Goal: Task Accomplishment & Management: Manage account settings

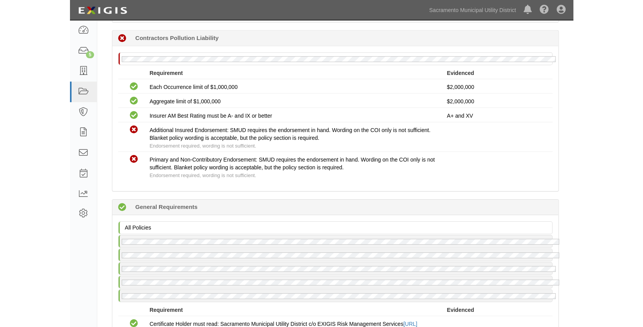
scroll to position [832, 0]
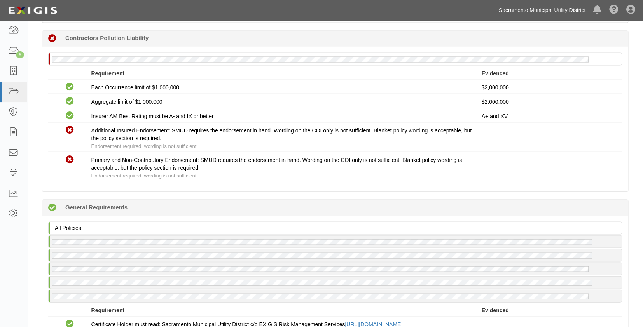
click at [475, 7] on link "Sacramento Municipal Utility District" at bounding box center [542, 10] width 94 height 16
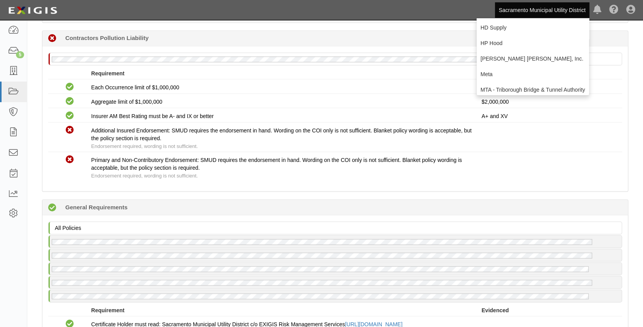
scroll to position [70, 0]
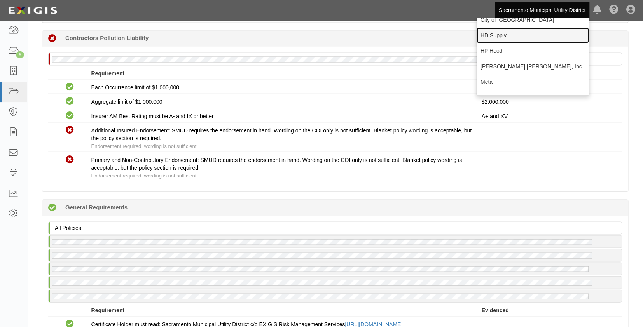
click at [475, 38] on link "HD Supply" at bounding box center [533, 36] width 112 height 16
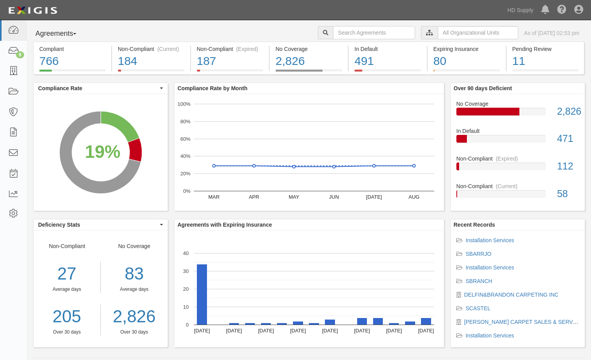
click at [301, 7] on div "Dashboard 8 Inbox Parties Agreements Coverages Documents Messages Tasks Reports…" at bounding box center [295, 10] width 579 height 20
click at [13, 64] on link at bounding box center [13, 71] width 27 height 21
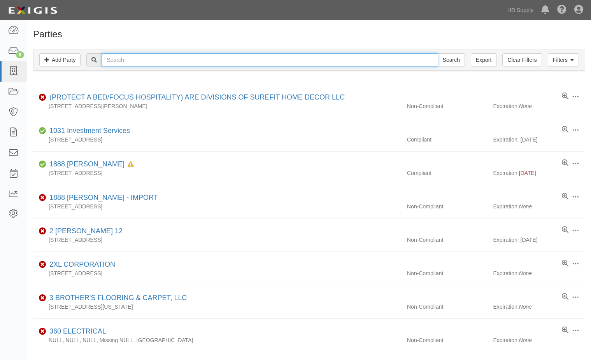
drag, startPoint x: 117, startPoint y: 63, endPoint x: 107, endPoint y: 32, distance: 32.5
click at [111, 58] on input "text" at bounding box center [269, 59] width 336 height 13
paste input "CASTILLO CARPET SALES & SERVICES, INC."
type input "CASTILLO CARPET SALES & SERVICES, INC."
click at [437, 53] on input "Search" at bounding box center [450, 59] width 27 height 13
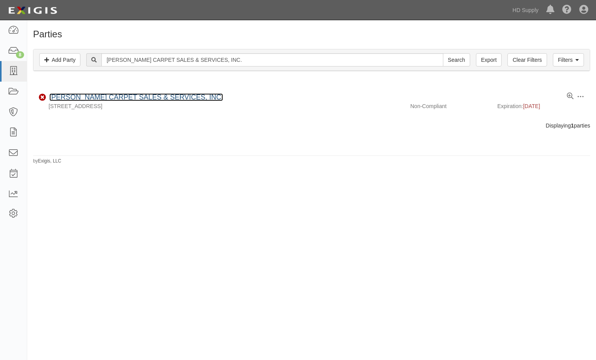
click at [131, 97] on link "CASTILLO CARPET SALES & SERVICES, INC." at bounding box center [136, 97] width 174 height 8
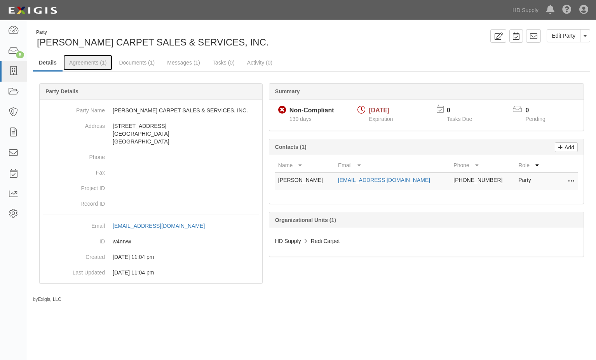
click at [96, 62] on link "Agreements (1)" at bounding box center [87, 63] width 49 height 16
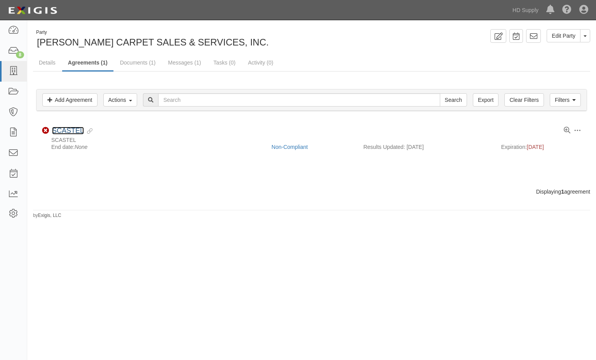
click at [61, 134] on link "SCASTEL" at bounding box center [68, 131] width 32 height 8
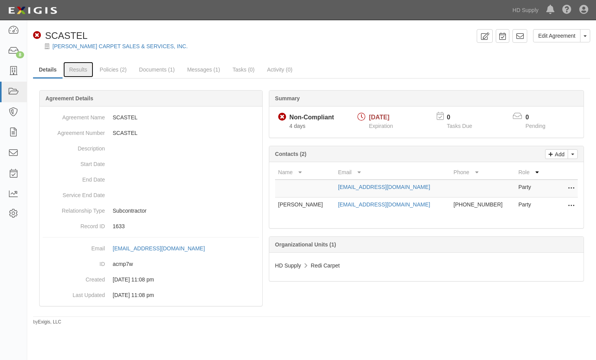
click at [74, 69] on link "Results" at bounding box center [78, 70] width 30 height 16
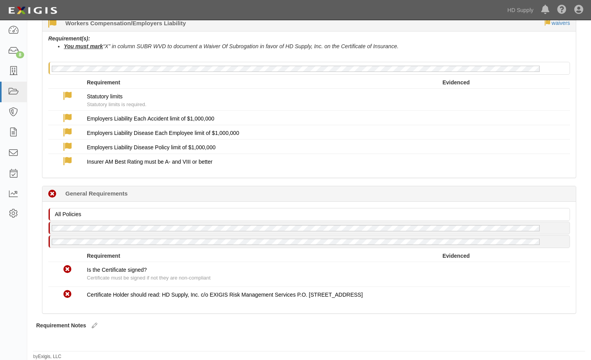
scroll to position [514, 0]
click at [19, 254] on div "Dashboard 8 Inbox Parties Agreements Coverages Documents Messages Tasks Reports…" at bounding box center [13, 190] width 27 height 340
click at [519, 8] on link "HD Supply" at bounding box center [520, 10] width 34 height 16
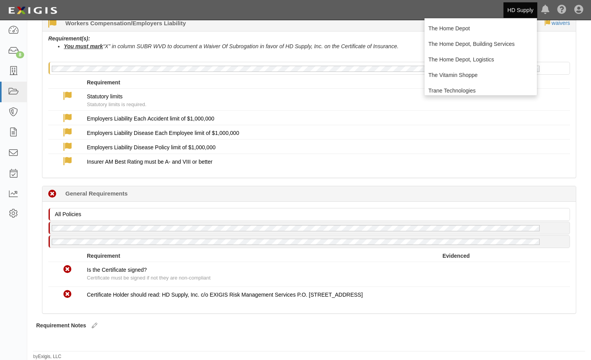
scroll to position [233, 0]
click at [439, 28] on link "The Home Depot" at bounding box center [480, 28] width 112 height 16
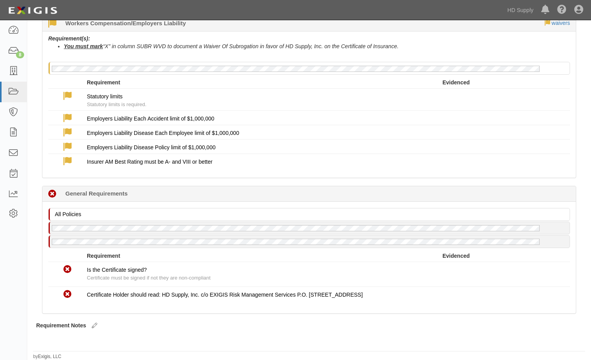
scroll to position [477, 0]
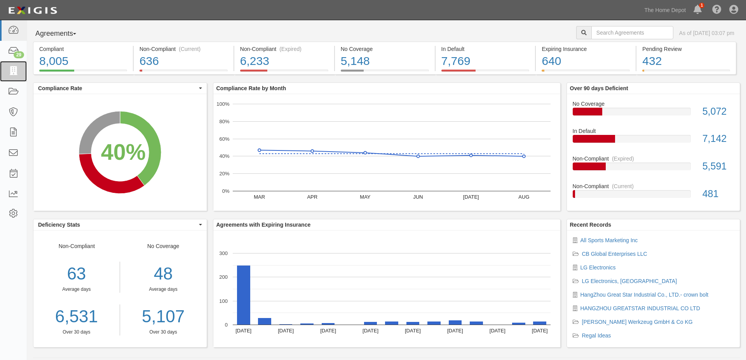
click at [11, 70] on icon at bounding box center [13, 71] width 11 height 9
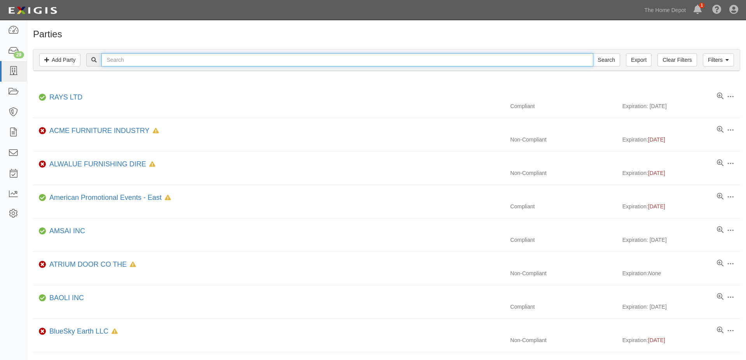
click at [125, 58] on input "text" at bounding box center [347, 59] width 492 height 13
type input "energizer"
click at [593, 53] on input "Search" at bounding box center [606, 59] width 27 height 13
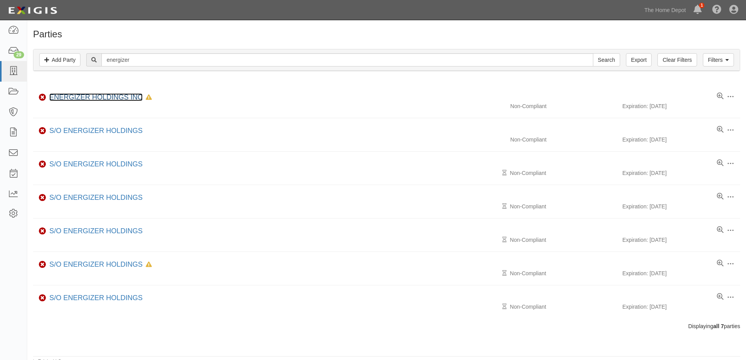
click at [97, 99] on link "ENERGIZER HOLDINGS INC" at bounding box center [95, 97] width 93 height 8
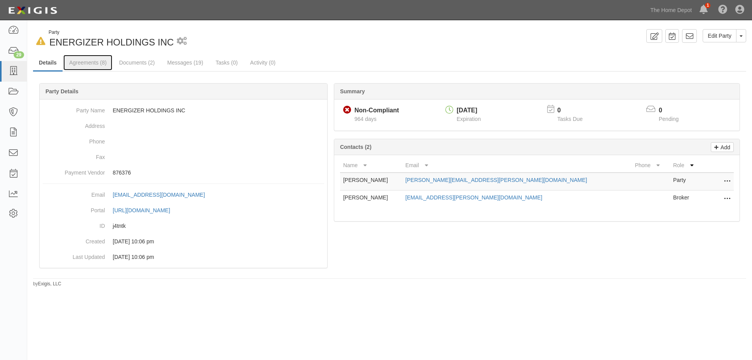
click at [86, 63] on link "Agreements (8)" at bounding box center [87, 63] width 49 height 16
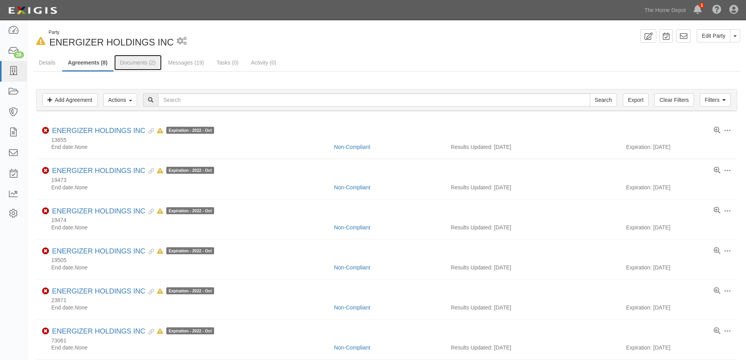
click at [136, 64] on link "Documents (2)" at bounding box center [137, 63] width 47 height 16
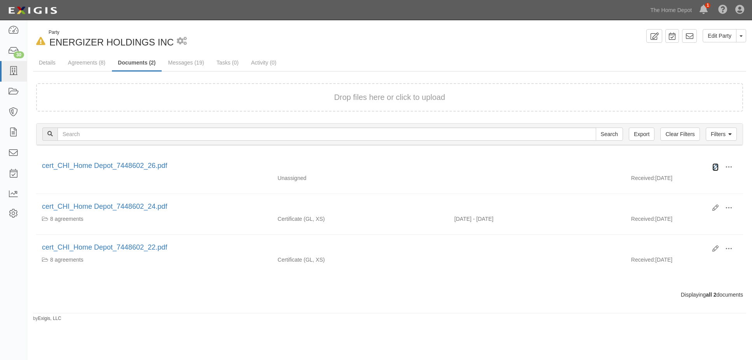
click at [715, 165] on icon at bounding box center [716, 167] width 6 height 6
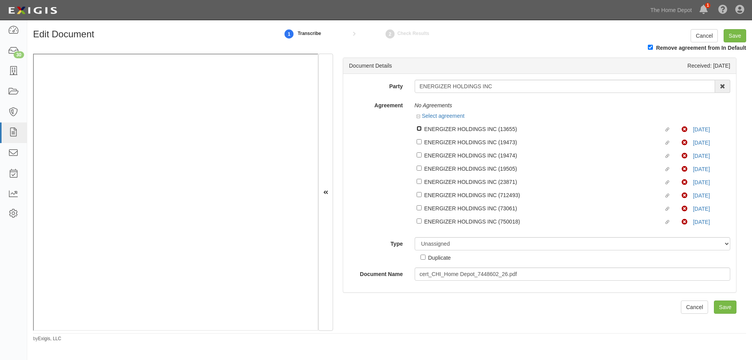
click at [421, 128] on input "Linked agreement ENERGIZER HOLDINGS INC (13655) Linked agreement" at bounding box center [419, 128] width 5 height 5
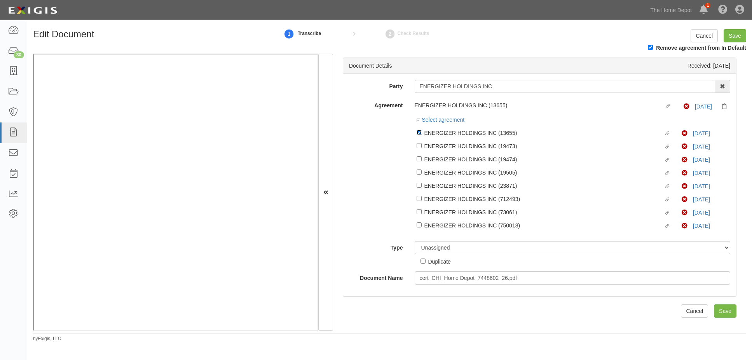
click at [417, 131] on input "Linked agreement ENERGIZER HOLDINGS INC (13655) Linked agreement" at bounding box center [419, 132] width 5 height 5
checkbox input "false"
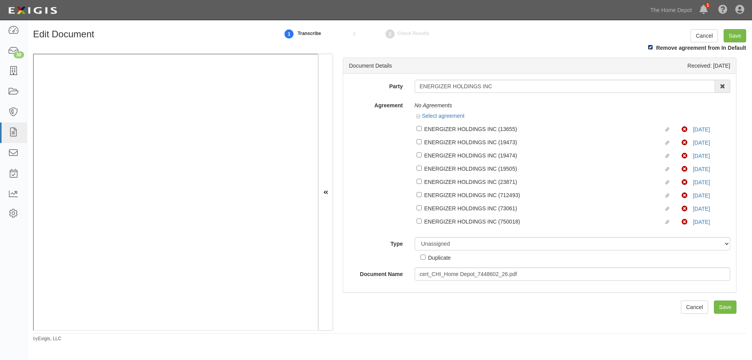
click at [652, 45] on input "Remove agreement from In Default" at bounding box center [650, 47] width 5 height 5
checkbox input "false"
click at [745, 37] on input "Save" at bounding box center [735, 35] width 23 height 13
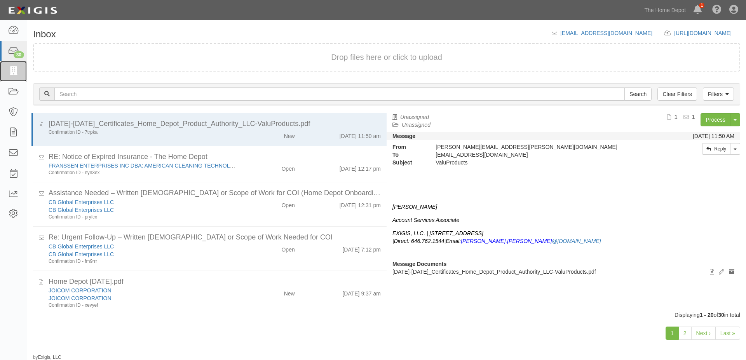
click at [15, 68] on icon at bounding box center [13, 71] width 11 height 9
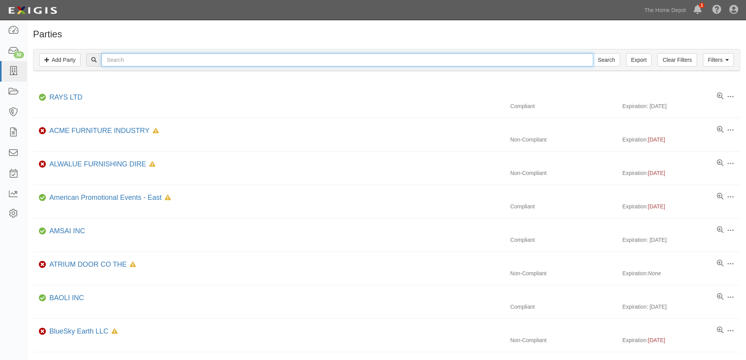
click at [124, 59] on input "text" at bounding box center [347, 59] width 492 height 13
type input "energ"
click at [593, 53] on input "Search" at bounding box center [606, 59] width 27 height 13
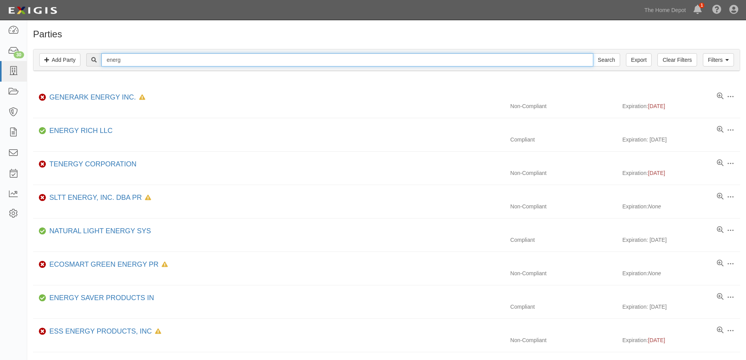
click at [144, 57] on input "energ" at bounding box center [347, 59] width 492 height 13
type input "energizer"
click at [593, 53] on input "Search" at bounding box center [606, 59] width 27 height 13
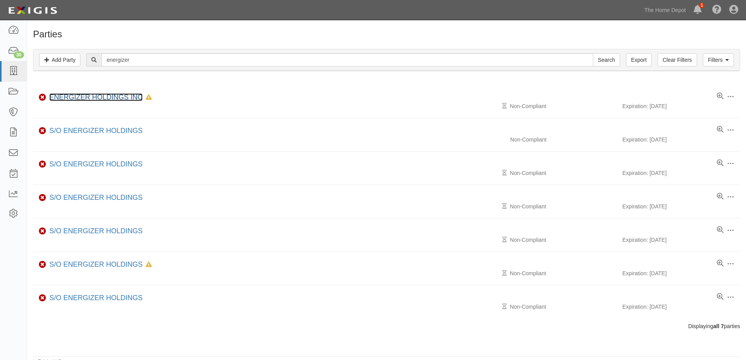
click at [96, 94] on link "ENERGIZER HOLDINGS INC" at bounding box center [95, 97] width 93 height 8
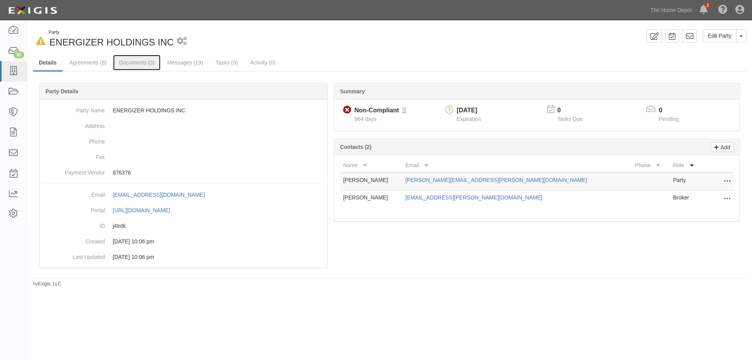
click at [136, 62] on link "Documents (3)" at bounding box center [136, 63] width 47 height 16
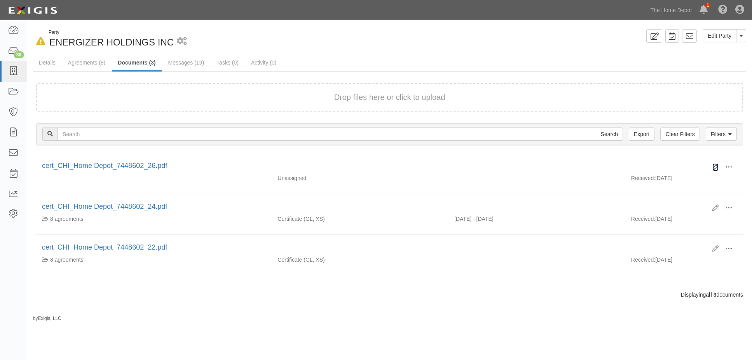
click at [716, 166] on icon at bounding box center [716, 167] width 6 height 6
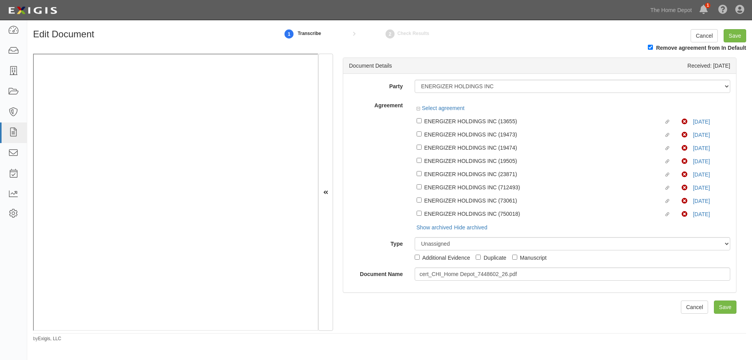
click at [647, 49] on div "Remove agreement from In Default" at bounding box center [389, 48] width 725 height 10
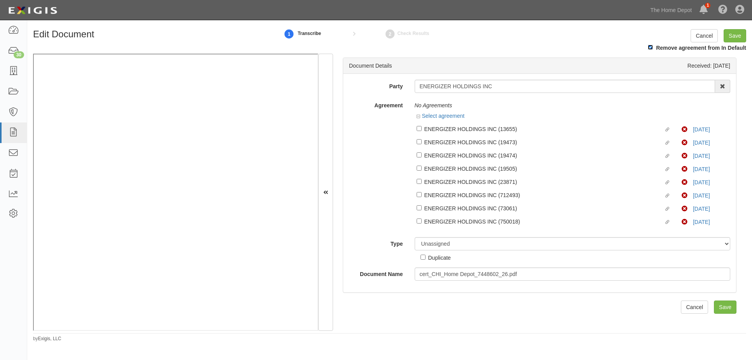
click at [652, 47] on input "Remove agreement from In Default" at bounding box center [650, 47] width 5 height 5
checkbox input "false"
click at [418, 127] on input "Linked agreement ENERGIZER HOLDINGS INC (13655) Linked agreement" at bounding box center [419, 128] width 5 height 5
checkbox input "true"
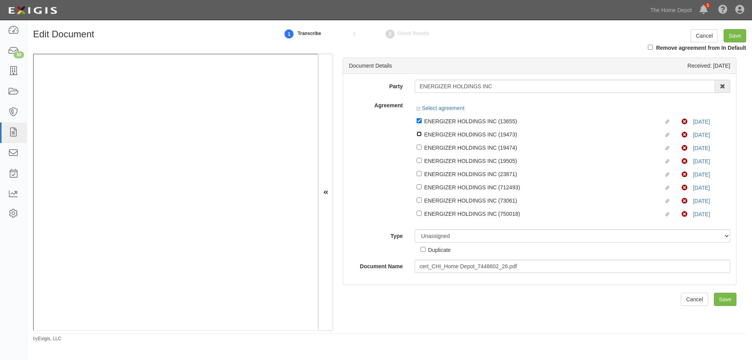
click at [420, 133] on input "Linked agreement ENERGIZER HOLDINGS INC (19473) Linked agreement" at bounding box center [419, 133] width 5 height 5
checkbox input "true"
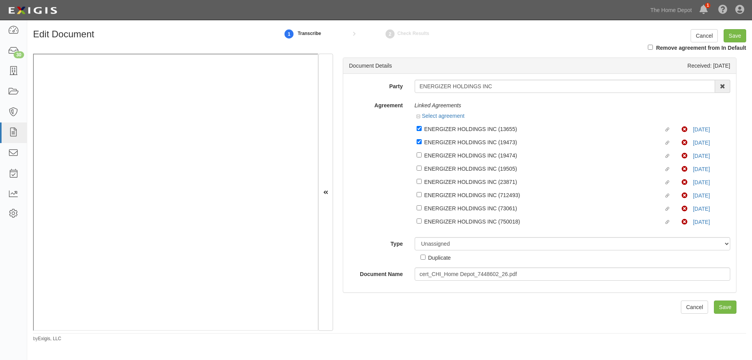
click at [418, 164] on label "Linked agreement ENERGIZER HOLDINGS INC (19505) Linked agreement" at bounding box center [550, 169] width 266 height 10
click at [418, 166] on input "Linked agreement ENERGIZER HOLDINGS INC (19505) Linked agreement" at bounding box center [419, 168] width 5 height 5
checkbox input "true"
click at [419, 156] on input "Linked agreement ENERGIZER HOLDINGS INC (19474) Linked agreement" at bounding box center [419, 154] width 5 height 5
checkbox input "true"
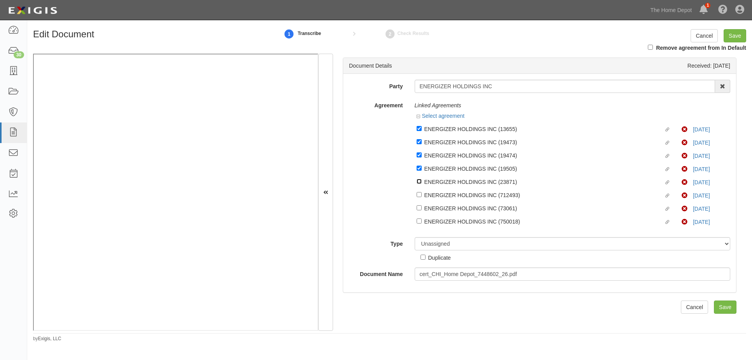
click at [418, 182] on input "Linked agreement ENERGIZER HOLDINGS INC (23871) Linked agreement" at bounding box center [419, 181] width 5 height 5
checkbox input "true"
click at [417, 194] on input "Linked agreement ENERGIZER HOLDINGS INC (712493) Linked agreement" at bounding box center [419, 194] width 5 height 5
checkbox input "true"
click at [415, 208] on div "Linked agreement ENERGIZER HOLDINGS INC (73061) Linked agreement Non-Compliant …" at bounding box center [573, 207] width 316 height 13
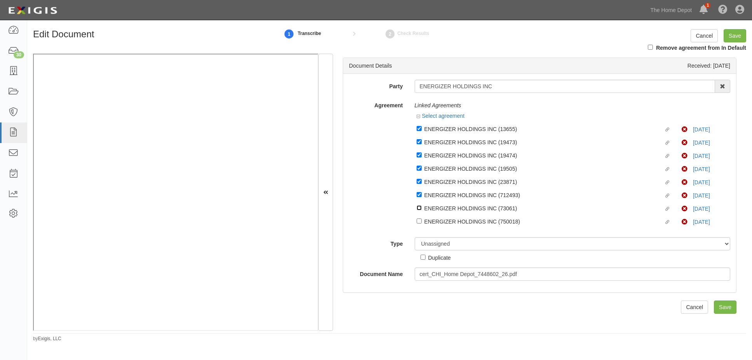
click at [419, 206] on input "Linked agreement ENERGIZER HOLDINGS INC (73061) Linked agreement" at bounding box center [419, 207] width 5 height 5
checkbox input "true"
click at [417, 220] on input "Linked agreement ENERGIZER HOLDINGS INC (750018) Linked agreement" at bounding box center [419, 220] width 5 height 5
checkbox input "true"
click at [433, 248] on select "Unassigned Binder Cancellation Notice Certificate Contract Endorsement Insuranc…" at bounding box center [573, 243] width 316 height 13
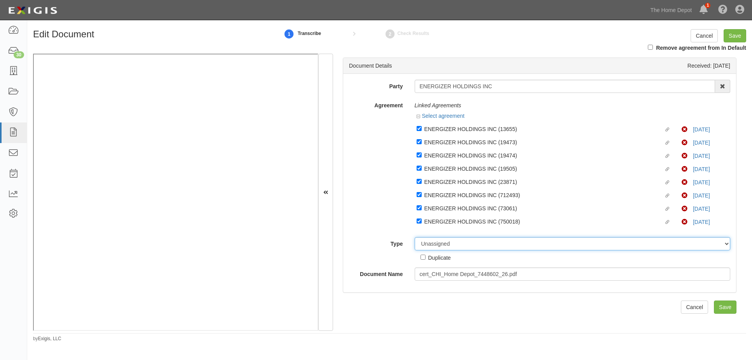
select select "CertificateDetail"
click at [415, 237] on select "Unassigned Binder Cancellation Notice Certificate Contract Endorsement Insuranc…" at bounding box center [573, 243] width 316 height 13
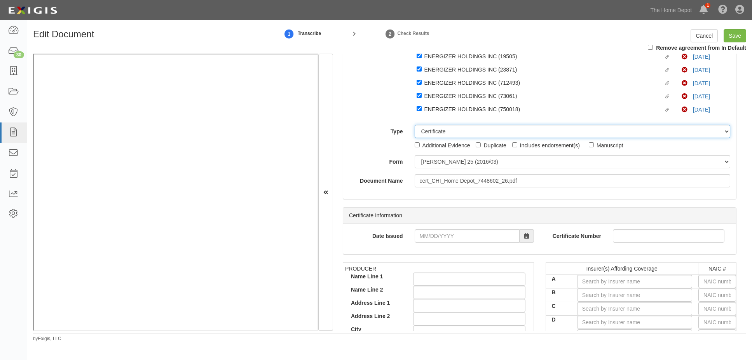
scroll to position [117, 0]
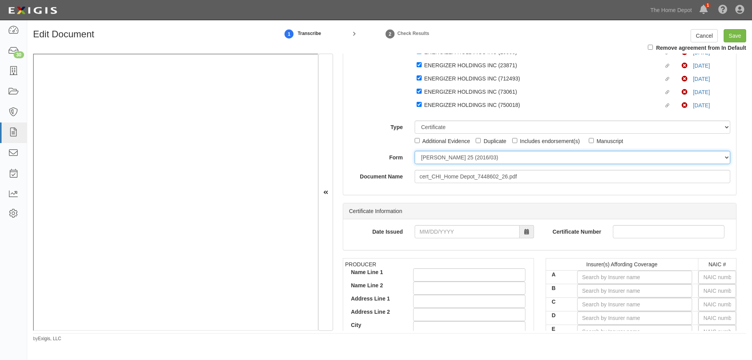
click at [427, 156] on select "ACORD 25 (2016/03) ACORD 101 ACORD 855 NY (2014/05) General" at bounding box center [573, 157] width 316 height 13
select select "GeneralFormDetail"
click at [415, 151] on select "ACORD 25 (2016/03) ACORD 101 ACORD 855 NY (2014/05) General" at bounding box center [573, 157] width 316 height 13
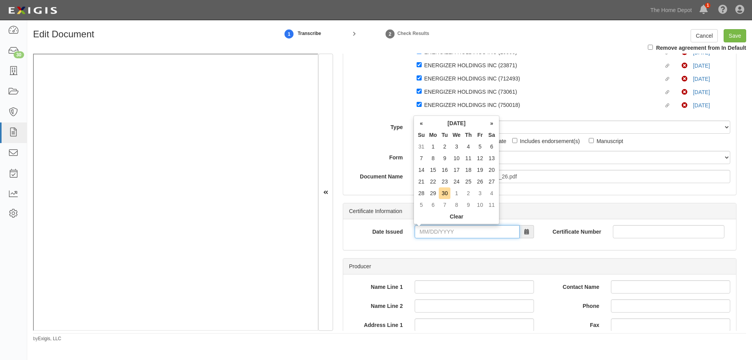
click at [422, 231] on input "Date Issued" at bounding box center [467, 231] width 105 height 13
click at [446, 190] on td "30" at bounding box center [445, 193] width 12 height 12
type input "09/30/2025"
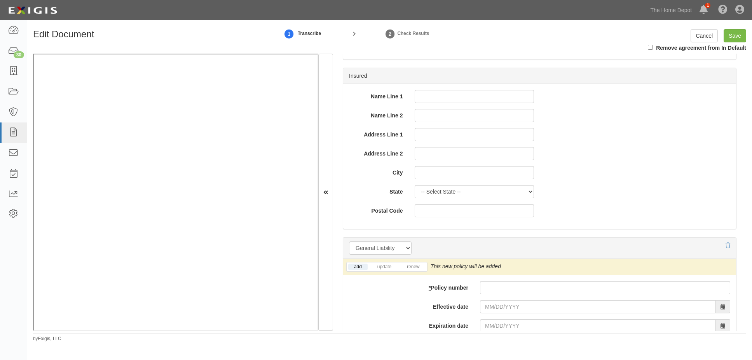
scroll to position [544, 0]
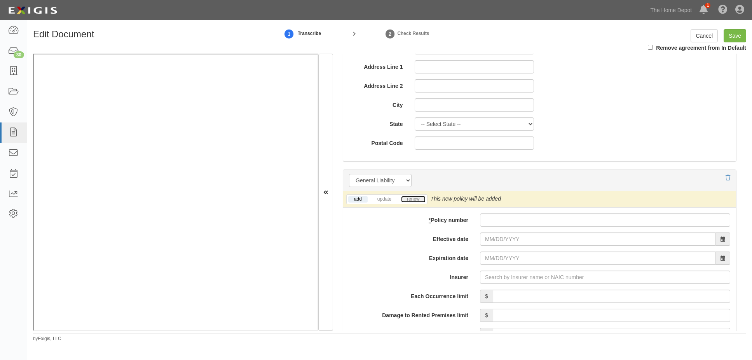
click at [414, 199] on link "renew" at bounding box center [413, 199] width 24 height 7
click at [507, 219] on input "* Policy number" at bounding box center [605, 219] width 250 height 13
type input "hdg49361671"
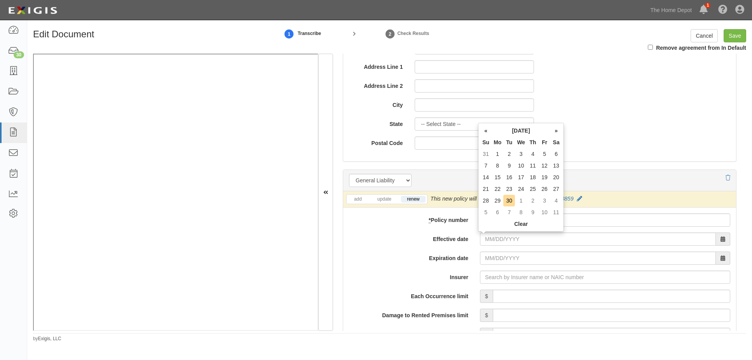
click at [521, 199] on td "1" at bounding box center [521, 201] width 12 height 12
type input "10/01/2025"
type input "10/01/2026"
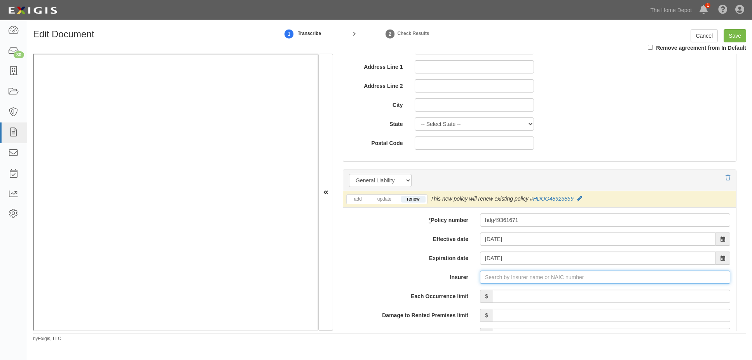
click at [490, 274] on input "Insurer" at bounding box center [605, 277] width 250 height 13
type input "21st Century Advantage Insurance Company (25232) NR Rating"
type input "2"
click at [476, 294] on div "ACE American Insurance Company ( 22667 ) A++ XV Rating" at bounding box center [509, 292] width 159 height 10
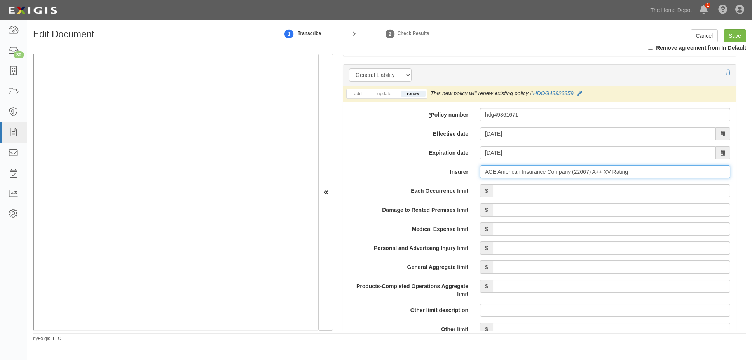
scroll to position [661, 0]
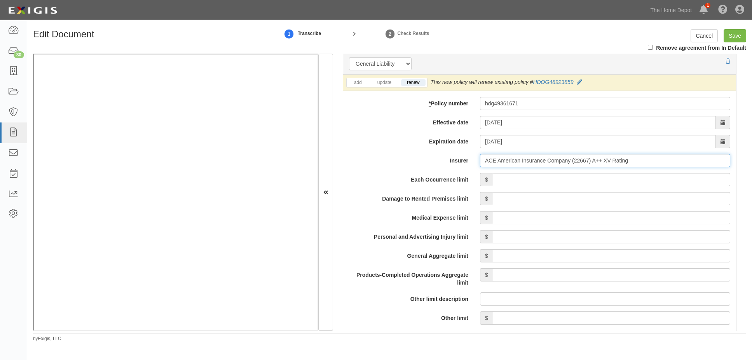
type input "ACE American Insurance Company (22667) A++ XV Rating"
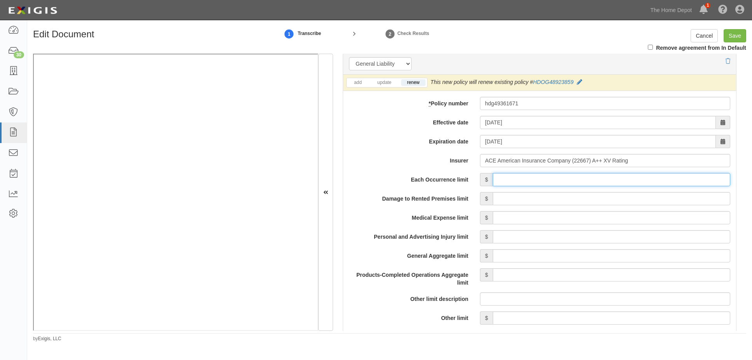
click at [563, 181] on input "Each Occurrence limit" at bounding box center [612, 179] width 238 height 13
type input "2,000,000"
click at [540, 253] on input "General Aggregate limit" at bounding box center [612, 255] width 238 height 13
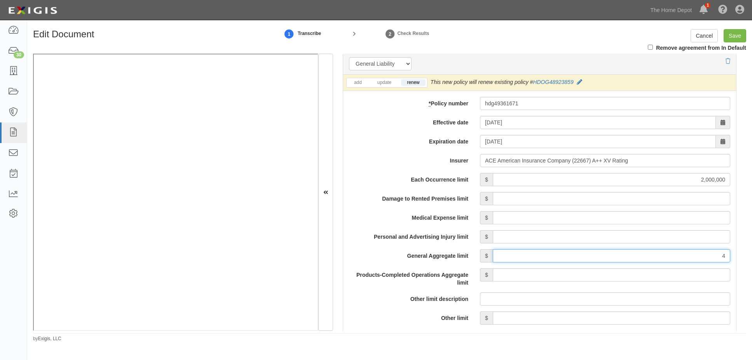
type input "4,000,000"
click at [621, 274] on input "Products-Completed Operations Aggregate limit" at bounding box center [612, 274] width 238 height 13
type input "4,000,000"
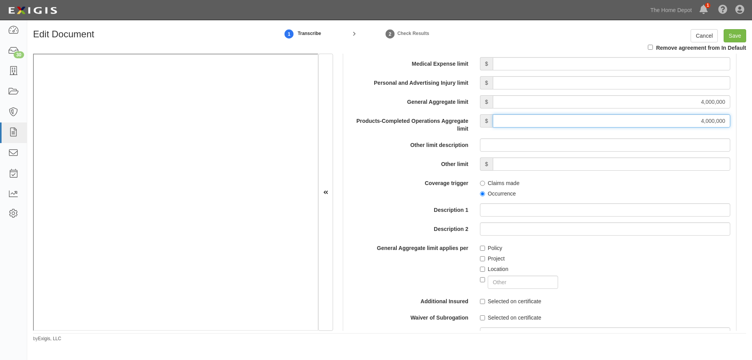
scroll to position [816, 0]
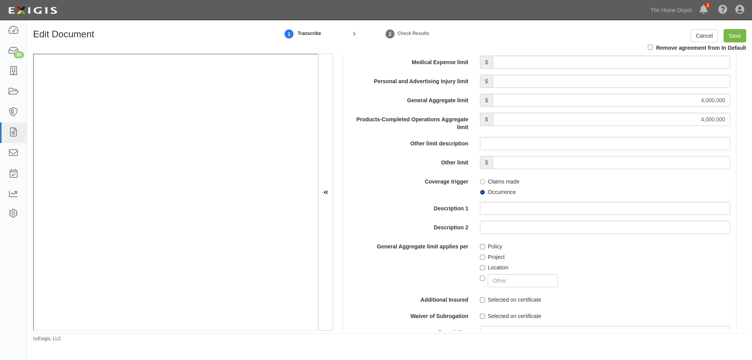
click at [480, 191] on input "Occurrence" at bounding box center [482, 192] width 5 height 5
radio input "true"
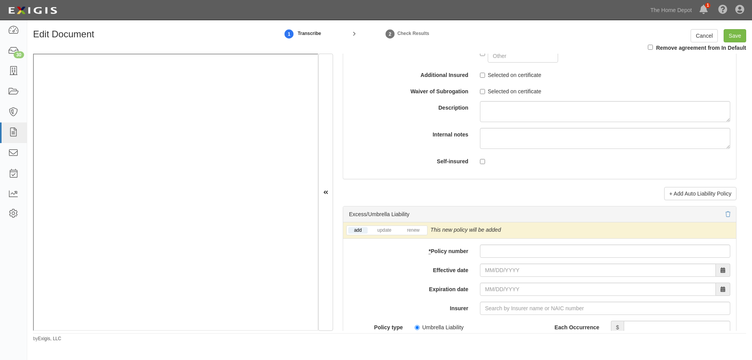
scroll to position [1555, 0]
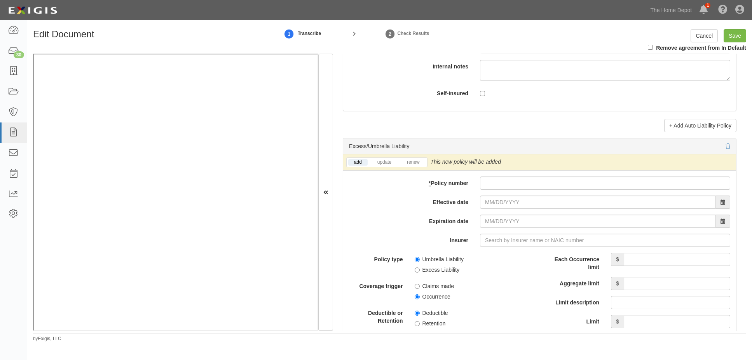
click at [416, 158] on li "renew" at bounding box center [413, 162] width 27 height 9
click at [417, 161] on link "renew" at bounding box center [413, 162] width 24 height 7
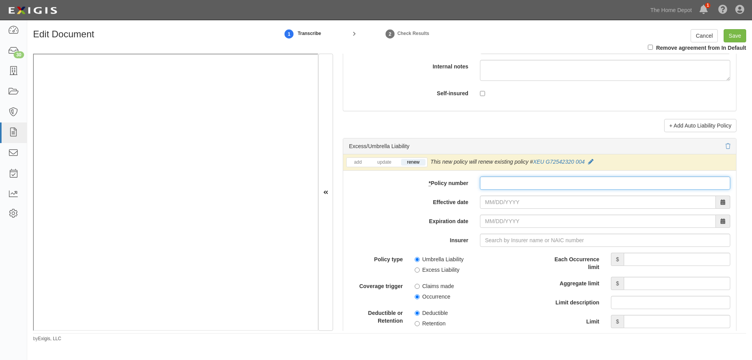
click at [507, 185] on input "* Policy number" at bounding box center [605, 183] width 250 height 13
type input "xeug72542320005"
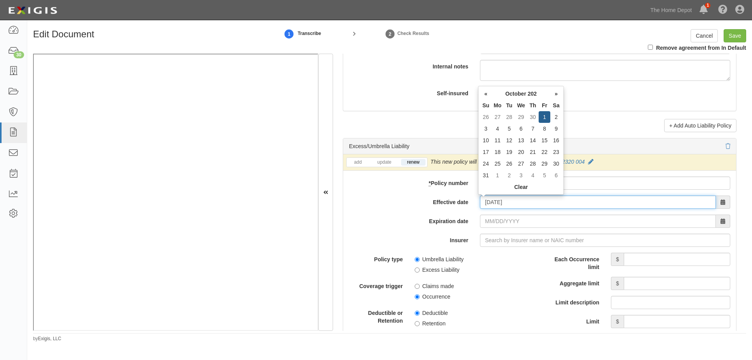
type input "[DATE]"
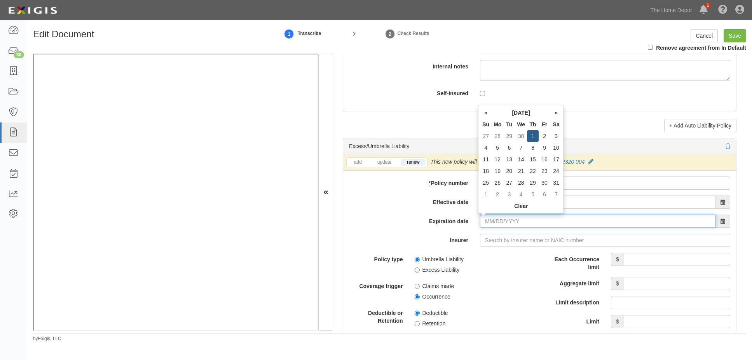
type input "10/01/2026"
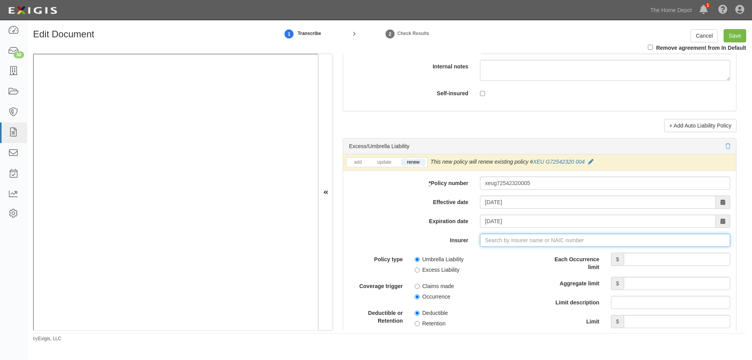
type input "21st Century Advantage Insurance Company (25232) NR Rating"
type input "2"
click at [451, 259] on div "ACE Property and Casualty Insurance Co ( 20699 ) A++ XV Rating" at bounding box center [516, 255] width 173 height 10
type input "ACE Property and Casualty Insurance Co (20699) A++ XV Rating"
click at [668, 259] on input "Each Occurrence limit" at bounding box center [677, 259] width 107 height 13
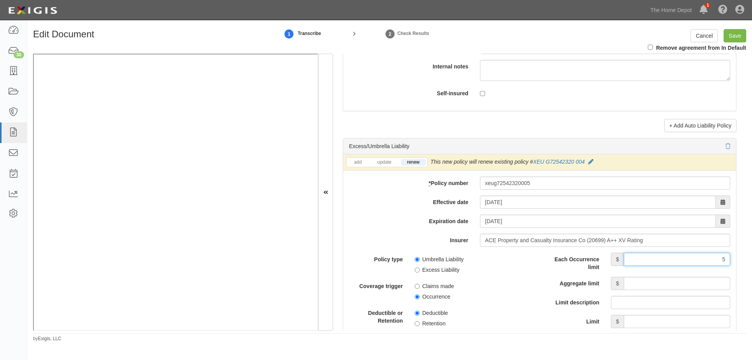
type input "5,000,000"
click at [655, 283] on input "Aggregate limit" at bounding box center [677, 283] width 107 height 13
type input "5,000,000"
drag, startPoint x: 500, startPoint y: 311, endPoint x: 495, endPoint y: 308, distance: 6.6
click at [500, 311] on span "Deductible" at bounding box center [474, 311] width 119 height 10
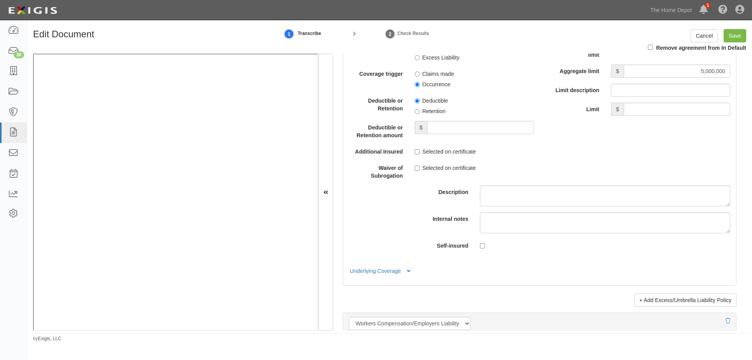
scroll to position [1827, 0]
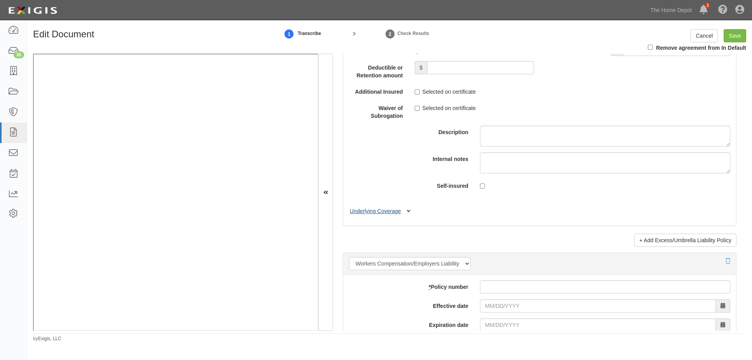
click at [369, 215] on button "Underlying Coverage" at bounding box center [381, 211] width 65 height 8
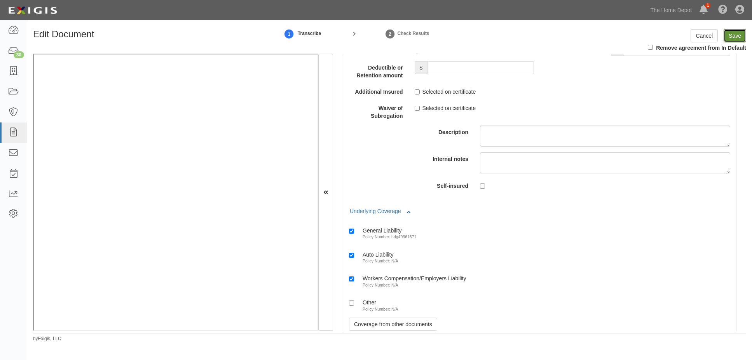
click at [737, 39] on input "Save" at bounding box center [735, 35] width 23 height 13
type input "2000000"
type input "4000000"
type input "5000000"
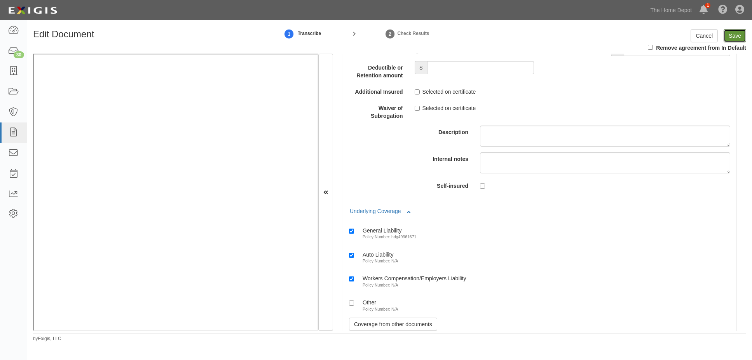
type input "5000000"
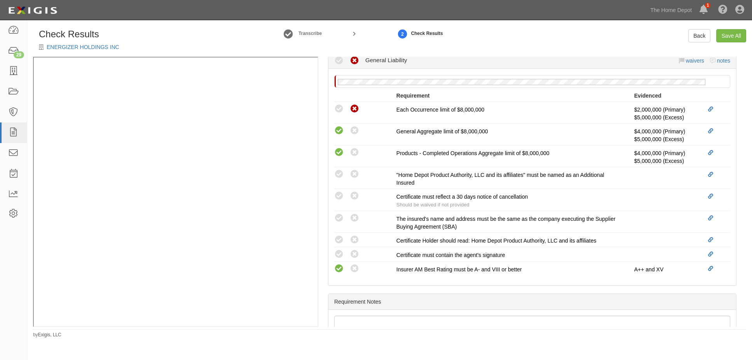
scroll to position [272, 0]
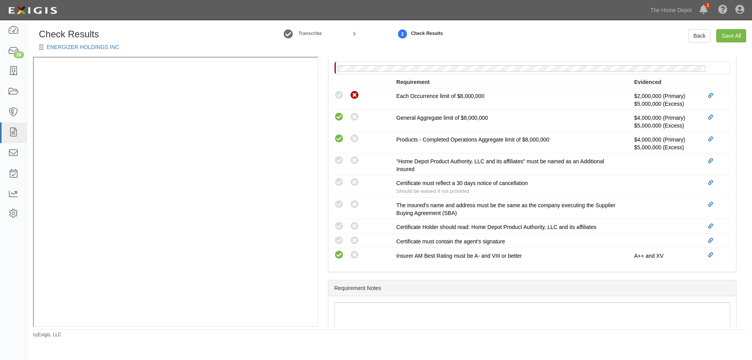
click at [336, 206] on icon at bounding box center [339, 205] width 10 height 10
radio input "true"
click at [339, 226] on icon at bounding box center [339, 227] width 10 height 10
radio input "true"
click at [341, 244] on icon at bounding box center [339, 241] width 10 height 10
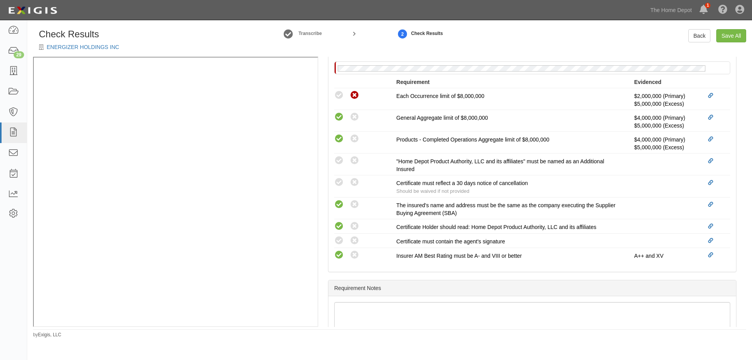
radio input "true"
click at [567, 265] on div "No General Liability policy on file Requirement Evidenced A policy must be adde…" at bounding box center [533, 163] width 408 height 217
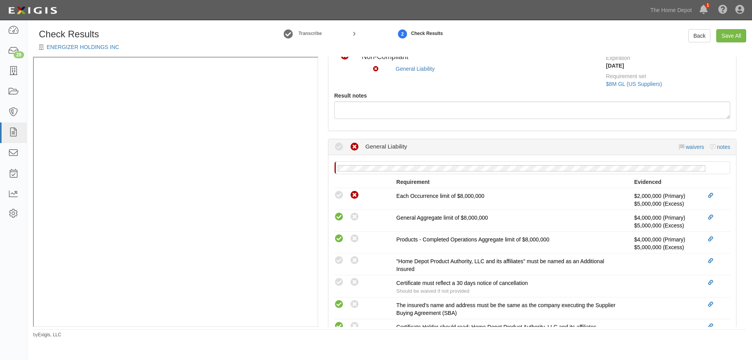
scroll to position [156, 0]
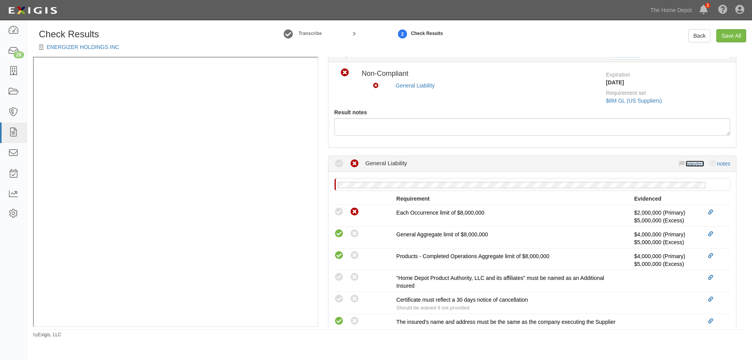
click at [686, 164] on link "waivers" at bounding box center [695, 164] width 18 height 6
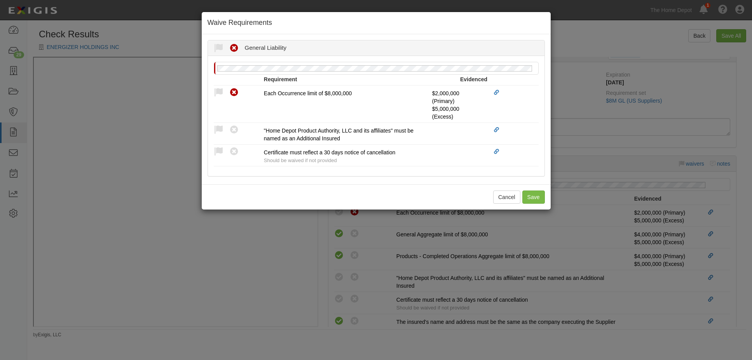
click at [216, 151] on icon at bounding box center [219, 152] width 10 height 10
radio input "true"
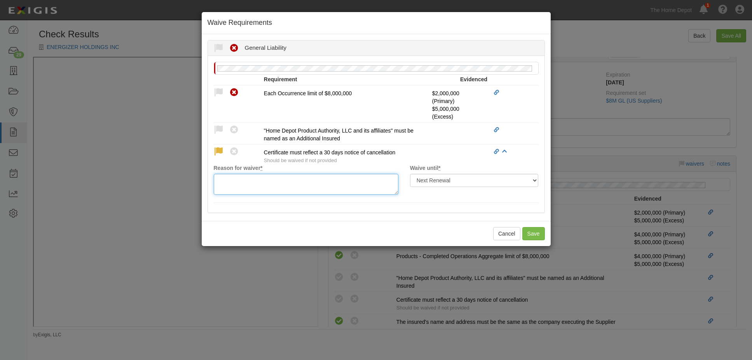
click at [241, 181] on textarea "Reason for waiver *" at bounding box center [306, 184] width 185 height 21
type textarea "waived per client"
click at [529, 229] on button "Save" at bounding box center [534, 233] width 23 height 13
radio input "true"
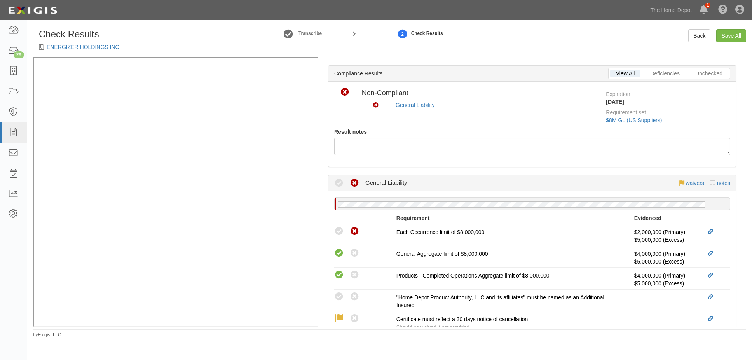
scroll to position [135, 0]
click at [724, 34] on link "Save All" at bounding box center [732, 35] width 30 height 13
radio input "false"
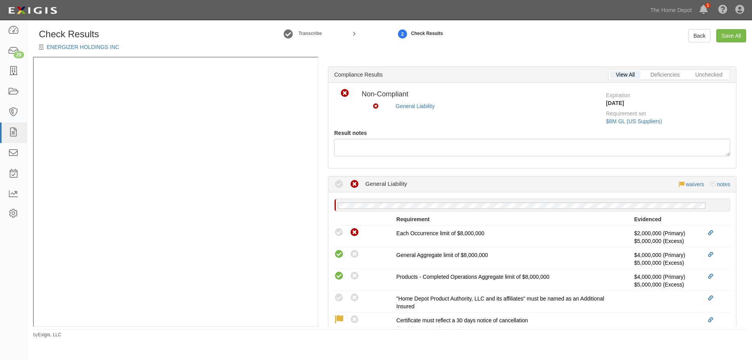
radio input "false"
radio input "true"
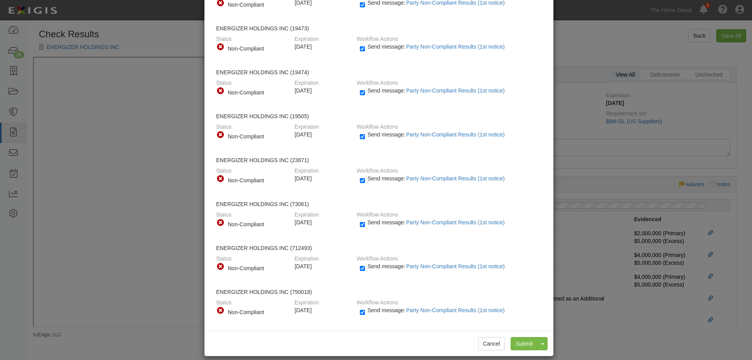
scroll to position [87, 0]
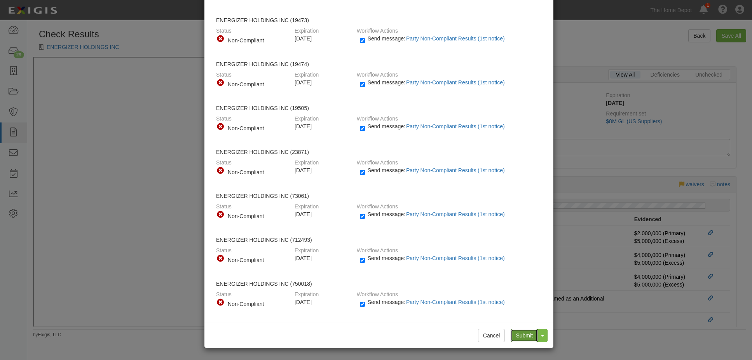
click at [520, 333] on input "Submit" at bounding box center [524, 335] width 27 height 13
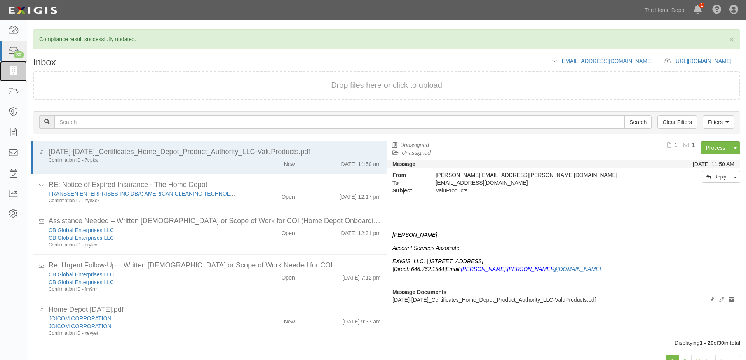
click at [19, 72] on link at bounding box center [13, 71] width 27 height 21
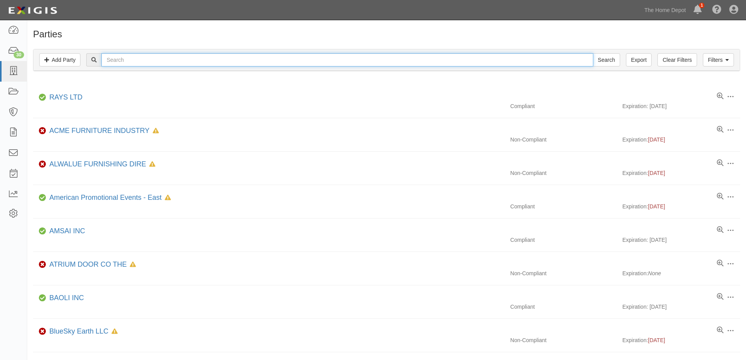
drag, startPoint x: 127, startPoint y: 58, endPoint x: 128, endPoint y: 54, distance: 4.4
click at [127, 58] on input "text" at bounding box center [347, 59] width 492 height 13
type input "energizer"
click at [593, 53] on input "Search" at bounding box center [606, 59] width 27 height 13
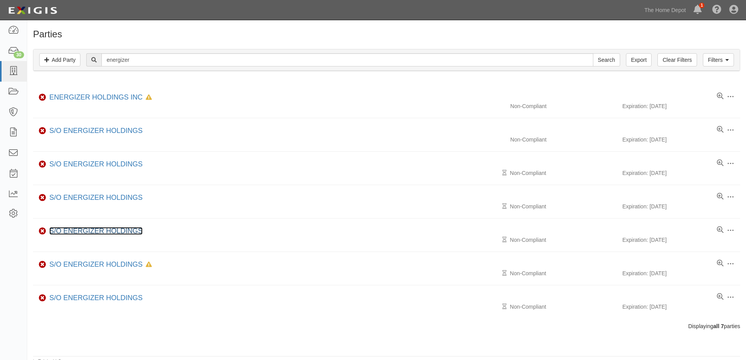
drag, startPoint x: 104, startPoint y: 226, endPoint x: 107, endPoint y: 231, distance: 5.4
click at [628, 354] on div "Parties Add Party Filters Add Party Clear Filters Export energizer Search Filte…" at bounding box center [386, 197] width 719 height 336
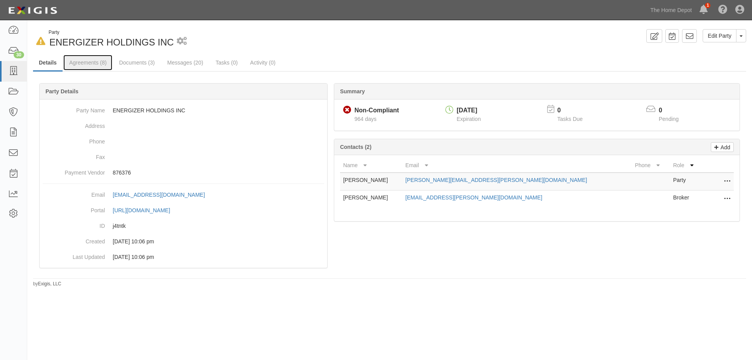
click at [80, 61] on link "Agreements (8)" at bounding box center [87, 63] width 49 height 16
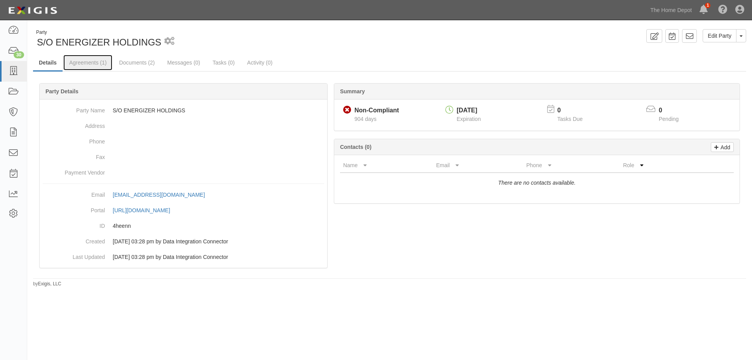
click at [82, 61] on link "Agreements (1)" at bounding box center [87, 63] width 49 height 16
click at [138, 62] on link "Documents (1)" at bounding box center [136, 63] width 47 height 16
click at [131, 61] on link "Documents (1)" at bounding box center [136, 63] width 47 height 16
click at [129, 64] on link "Documents (1)" at bounding box center [136, 63] width 47 height 16
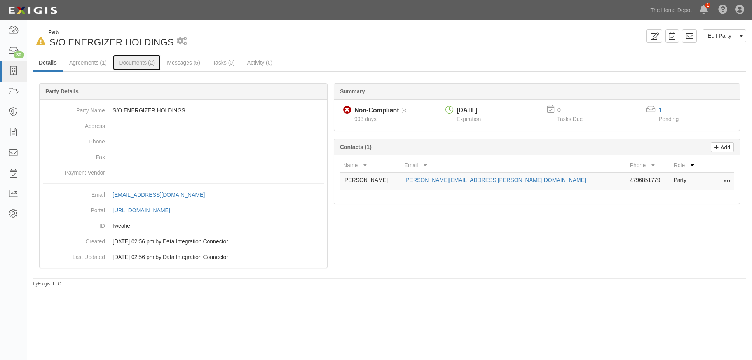
click at [131, 68] on link "Documents (2)" at bounding box center [136, 63] width 47 height 16
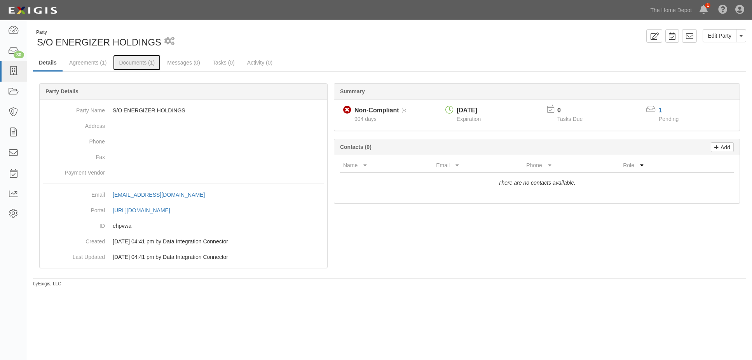
click at [138, 65] on link "Documents (1)" at bounding box center [136, 63] width 47 height 16
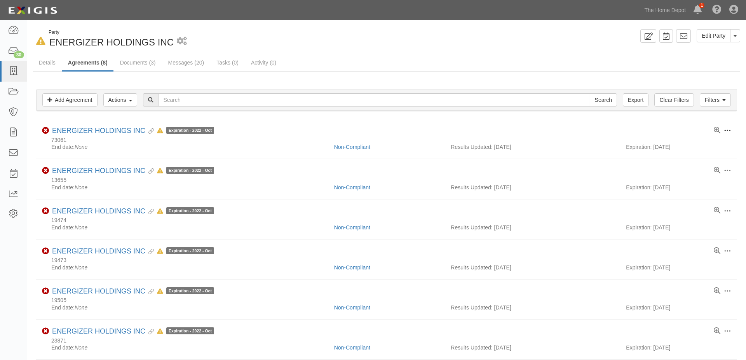
click at [727, 130] on span at bounding box center [727, 130] width 7 height 7
click at [738, 36] on button "Toggle Party Dropdown" at bounding box center [736, 35] width 10 height 13
click at [92, 130] on link "ENERGIZER HOLDINGS INC" at bounding box center [98, 131] width 93 height 8
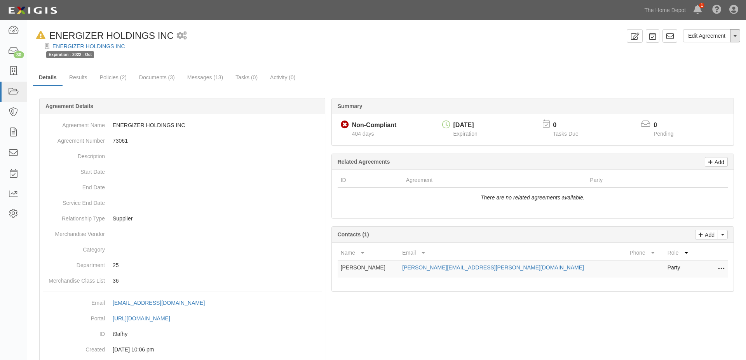
click at [736, 37] on button "Toggle Agreement Dropdown" at bounding box center [736, 35] width 10 height 13
drag, startPoint x: 721, startPoint y: 78, endPoint x: 687, endPoint y: 72, distance: 34.7
click at [720, 78] on button "Remove from Default" at bounding box center [708, 82] width 63 height 12
click at [80, 43] on link "ENERGIZER HOLDINGS INC" at bounding box center [88, 46] width 73 height 6
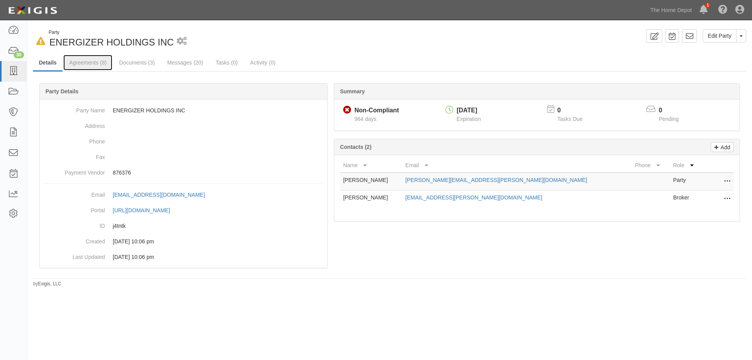
click at [98, 61] on link "Agreements (8)" at bounding box center [87, 63] width 49 height 16
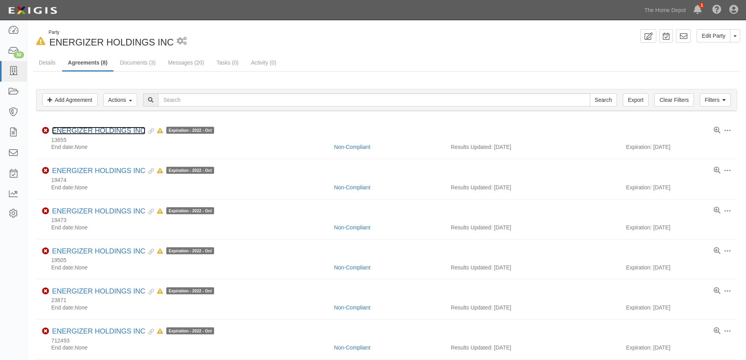
click at [104, 131] on link "ENERGIZER HOLDINGS INC" at bounding box center [98, 131] width 93 height 8
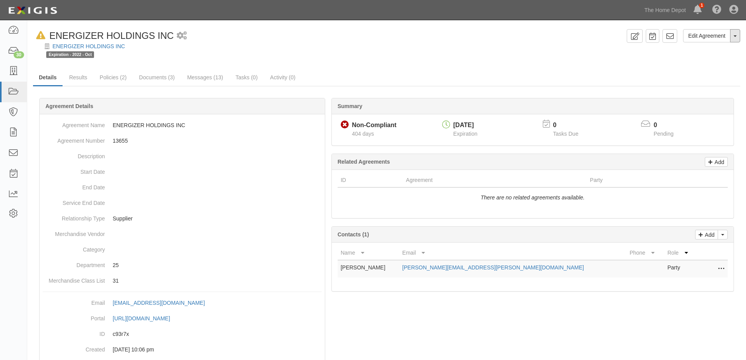
click at [734, 40] on button "Toggle Agreement Dropdown" at bounding box center [736, 35] width 10 height 13
click at [693, 79] on button "Remove from Default" at bounding box center [708, 82] width 63 height 12
click at [75, 45] on link "ENERGIZER HOLDINGS INC" at bounding box center [88, 46] width 73 height 6
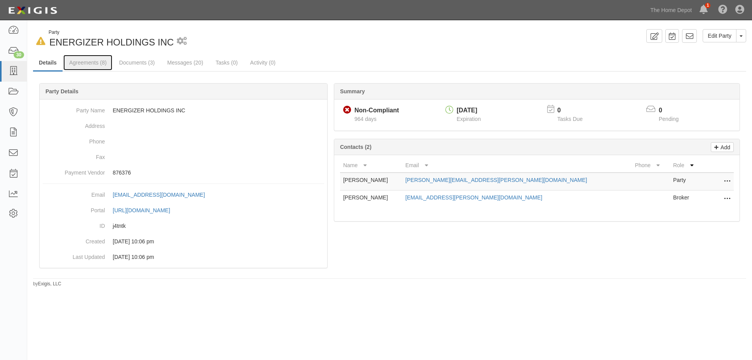
click at [86, 62] on link "Agreements (8)" at bounding box center [87, 63] width 49 height 16
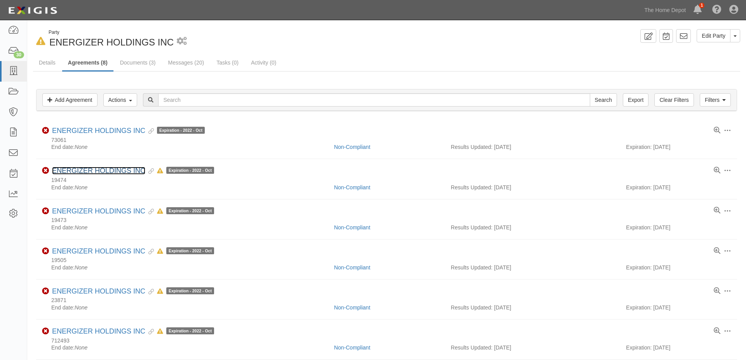
click at [107, 169] on link "ENERGIZER HOLDINGS INC" at bounding box center [98, 171] width 93 height 8
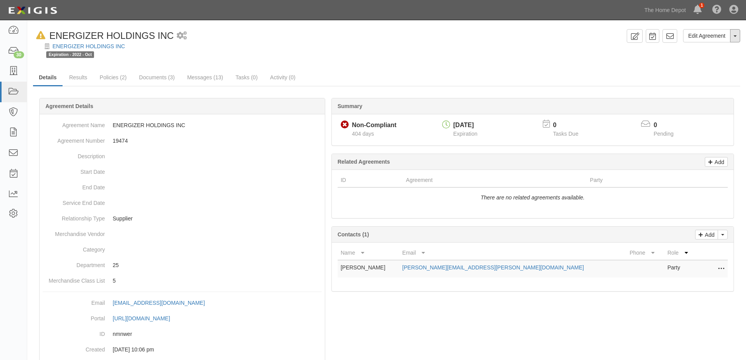
click at [738, 36] on button "Toggle Agreement Dropdown" at bounding box center [736, 35] width 10 height 13
click at [692, 82] on button "Remove from Default" at bounding box center [708, 82] width 63 height 12
click at [68, 44] on link "ENERGIZER HOLDINGS INC" at bounding box center [88, 46] width 73 height 6
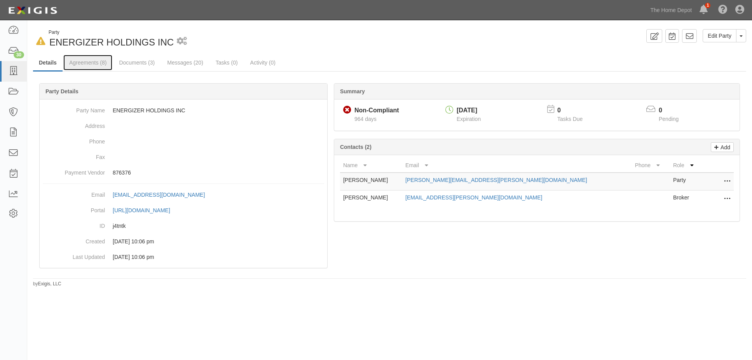
click at [90, 65] on link "Agreements (8)" at bounding box center [87, 63] width 49 height 16
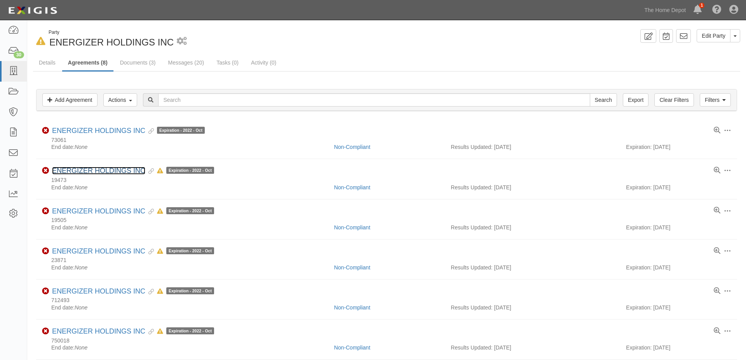
click at [102, 170] on link "ENERGIZER HOLDINGS INC" at bounding box center [98, 171] width 93 height 8
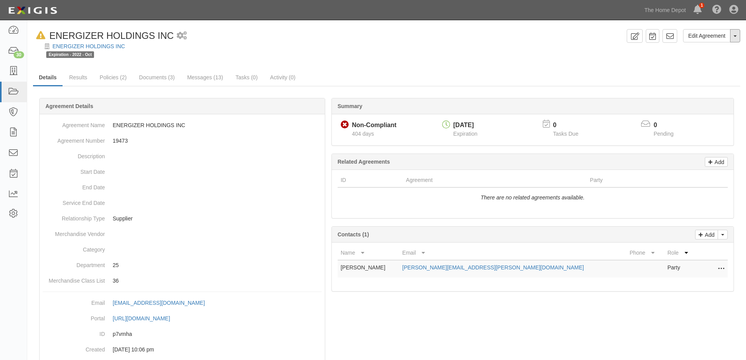
click at [736, 38] on button "Toggle Agreement Dropdown" at bounding box center [736, 35] width 10 height 13
click at [703, 83] on button "Remove from Default" at bounding box center [708, 82] width 63 height 12
click at [70, 49] on link "ENERGIZER HOLDINGS INC" at bounding box center [88, 46] width 73 height 6
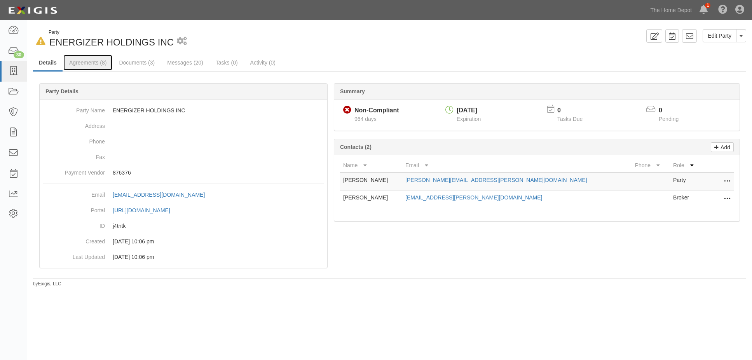
click at [89, 62] on link "Agreements (8)" at bounding box center [87, 63] width 49 height 16
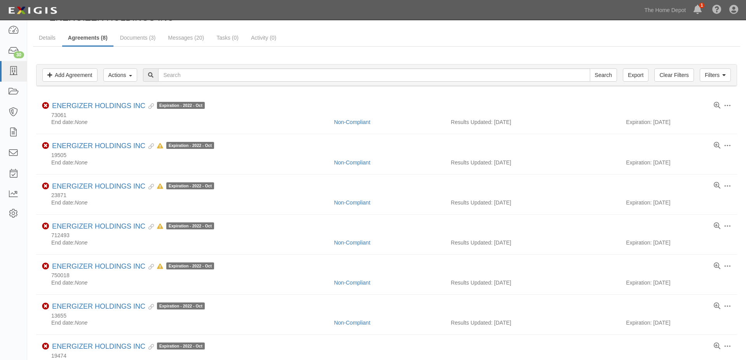
scroll to position [39, 0]
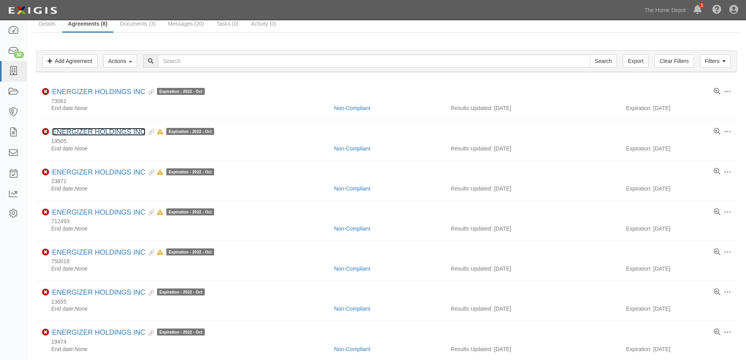
click at [119, 133] on link "ENERGIZER HOLDINGS INC" at bounding box center [98, 132] width 93 height 8
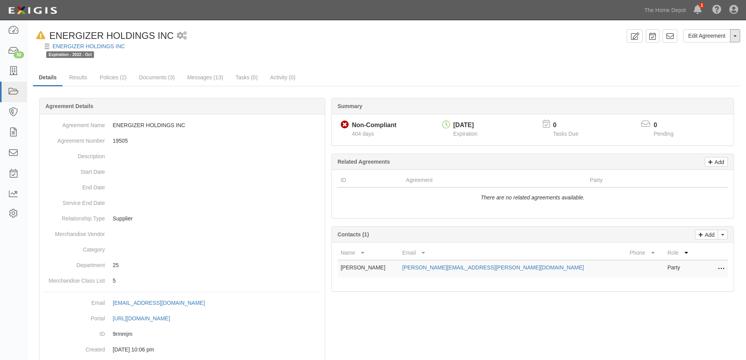
click at [732, 39] on button "Toggle Agreement Dropdown" at bounding box center [736, 35] width 10 height 13
click at [688, 82] on button "Remove from Default" at bounding box center [708, 82] width 63 height 12
click at [82, 41] on div "Non-Compliant ENERGIZER HOLDINGS INC" at bounding box center [101, 35] width 136 height 13
click at [85, 44] on link "ENERGIZER HOLDINGS INC" at bounding box center [88, 46] width 73 height 6
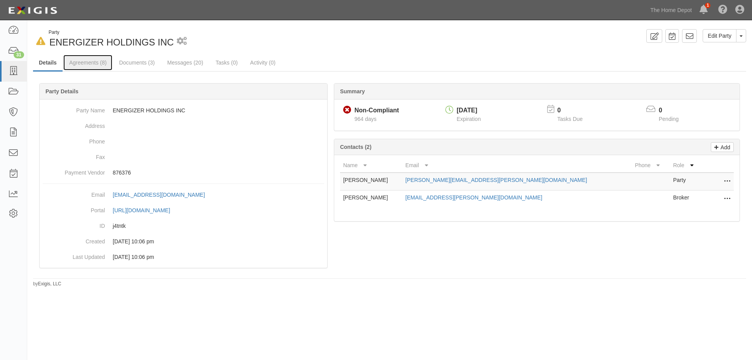
click at [87, 63] on link "Agreements (8)" at bounding box center [87, 63] width 49 height 16
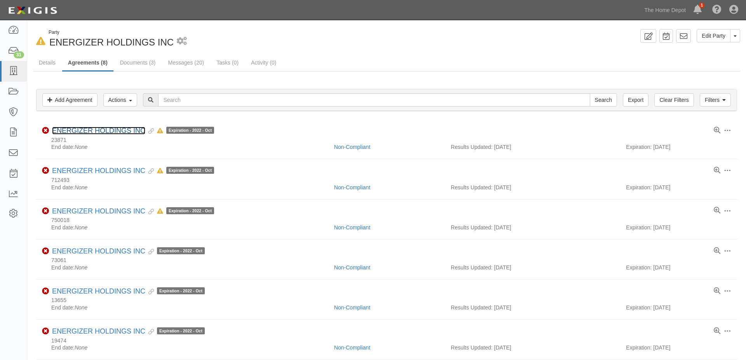
click at [104, 129] on link "ENERGIZER HOLDINGS INC" at bounding box center [98, 131] width 93 height 8
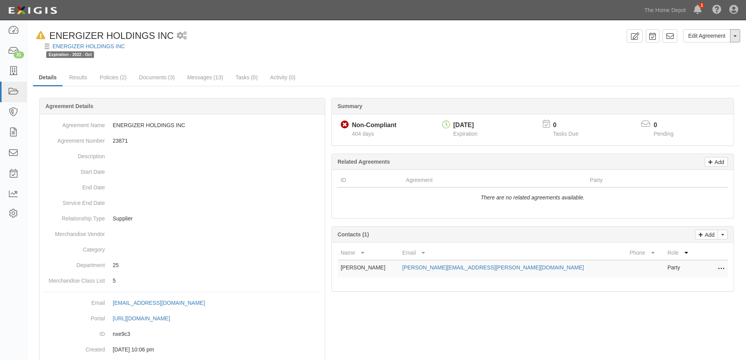
click at [735, 35] on button "Toggle Agreement Dropdown" at bounding box center [736, 35] width 10 height 13
click at [713, 78] on button "Remove from Default" at bounding box center [708, 82] width 63 height 12
click at [73, 45] on link "ENERGIZER HOLDINGS INC" at bounding box center [88, 46] width 73 height 6
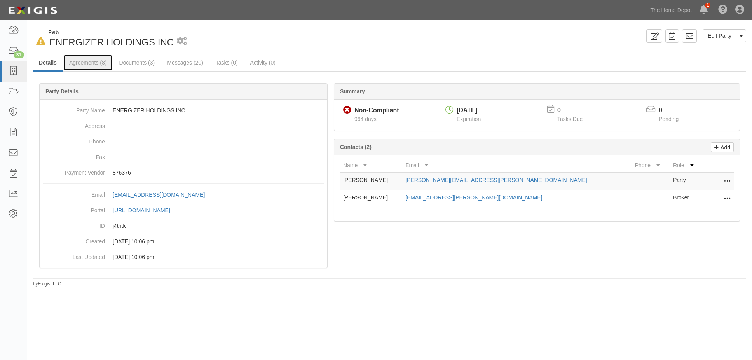
click at [79, 62] on link "Agreements (8)" at bounding box center [87, 63] width 49 height 16
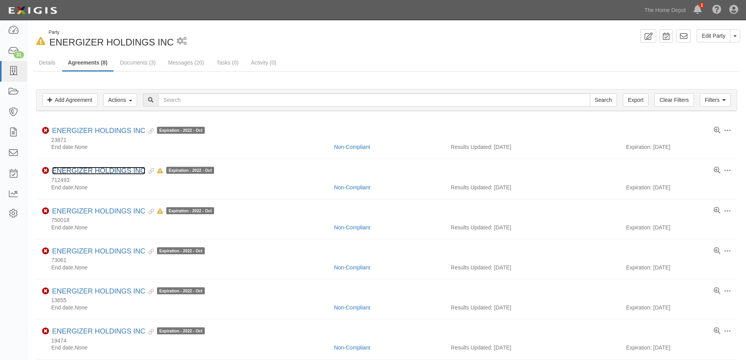
click at [105, 167] on link "ENERGIZER HOLDINGS INC" at bounding box center [98, 171] width 93 height 8
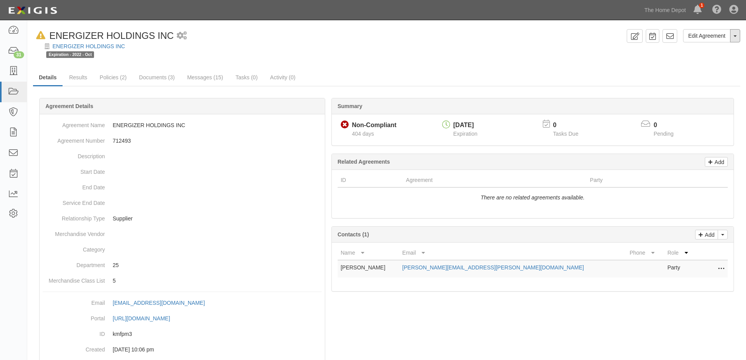
click at [735, 39] on button "Toggle Agreement Dropdown" at bounding box center [736, 35] width 10 height 13
drag, startPoint x: 708, startPoint y: 79, endPoint x: 618, endPoint y: 80, distance: 90.2
click at [707, 80] on button "Remove from Default" at bounding box center [708, 82] width 63 height 12
click at [82, 45] on link "ENERGIZER HOLDINGS INC" at bounding box center [88, 46] width 73 height 6
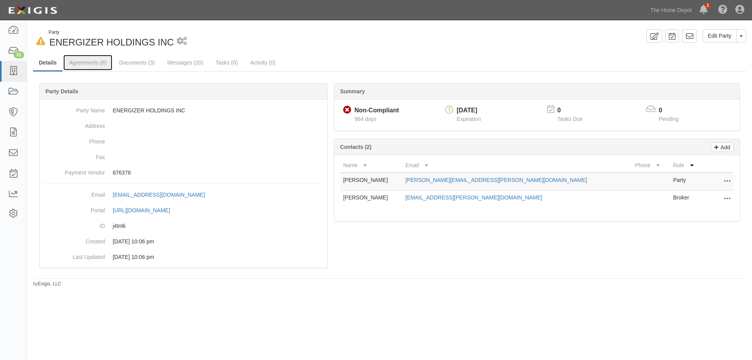
click at [89, 64] on link "Agreements (8)" at bounding box center [87, 63] width 49 height 16
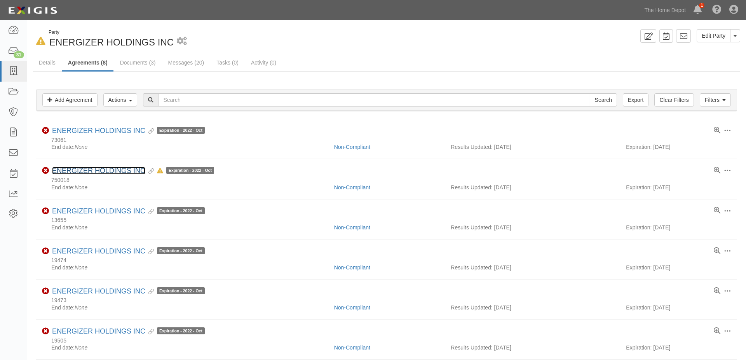
click at [96, 170] on link "ENERGIZER HOLDINGS INC" at bounding box center [98, 171] width 93 height 8
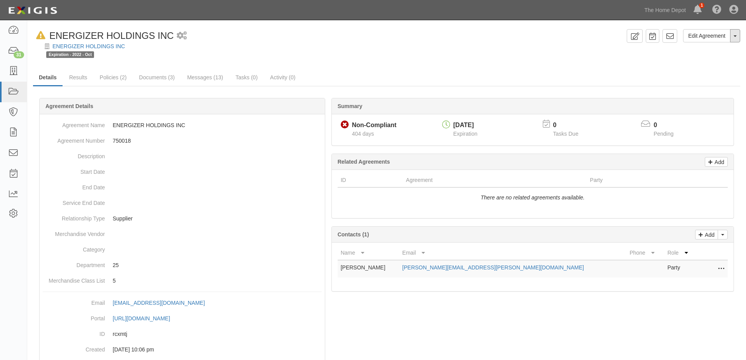
click at [736, 37] on span "button" at bounding box center [735, 36] width 3 height 2
click at [717, 83] on button "Remove from Default" at bounding box center [708, 82] width 63 height 12
click at [82, 44] on link "ENERGIZER HOLDINGS INC" at bounding box center [88, 46] width 73 height 6
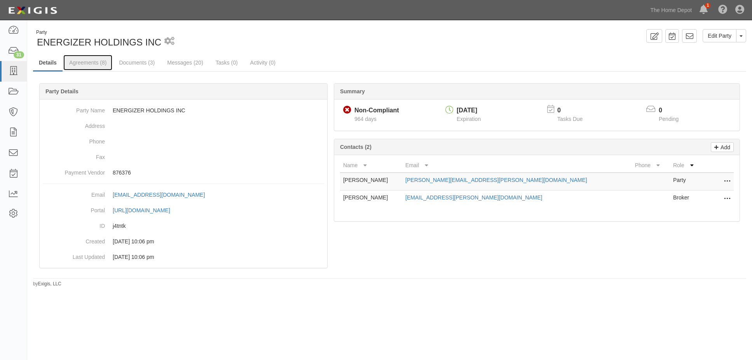
click at [84, 61] on link "Agreements (8)" at bounding box center [87, 63] width 49 height 16
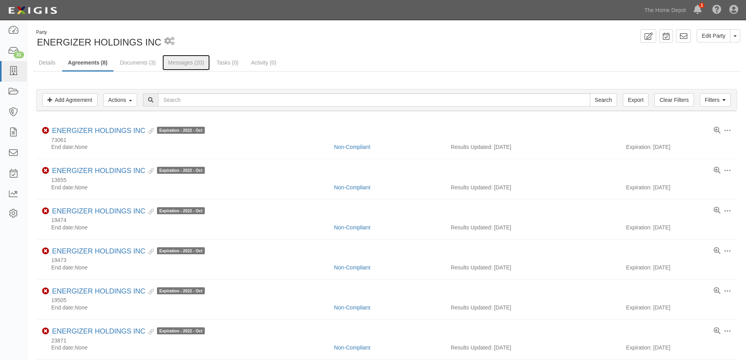
click at [185, 62] on link "Messages (20)" at bounding box center [187, 63] width 48 height 16
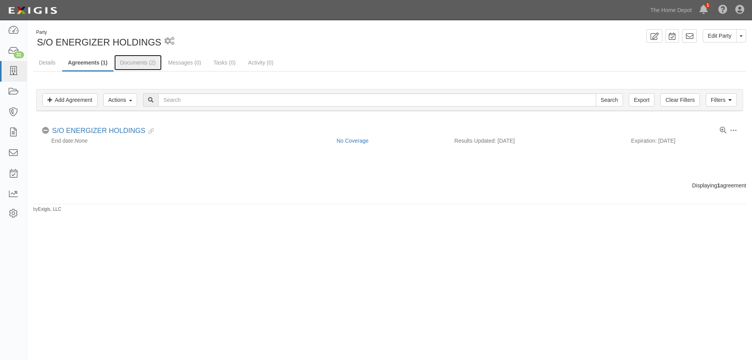
click at [126, 65] on link "Documents (2)" at bounding box center [137, 63] width 47 height 16
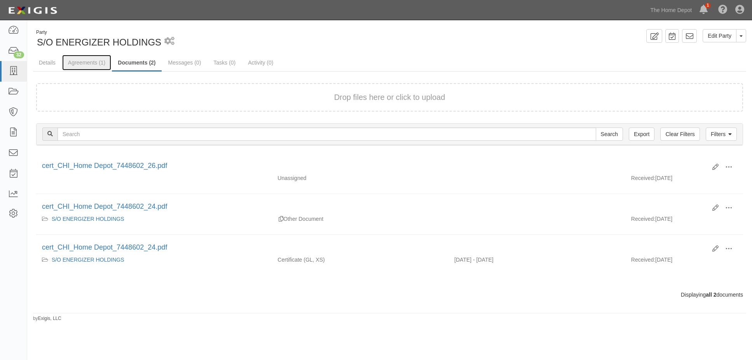
click at [94, 61] on link "Agreements (1)" at bounding box center [86, 63] width 49 height 16
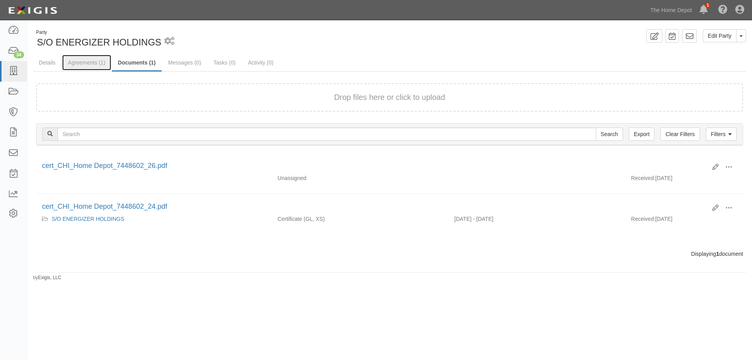
click at [84, 64] on link "Agreements (1)" at bounding box center [86, 63] width 49 height 16
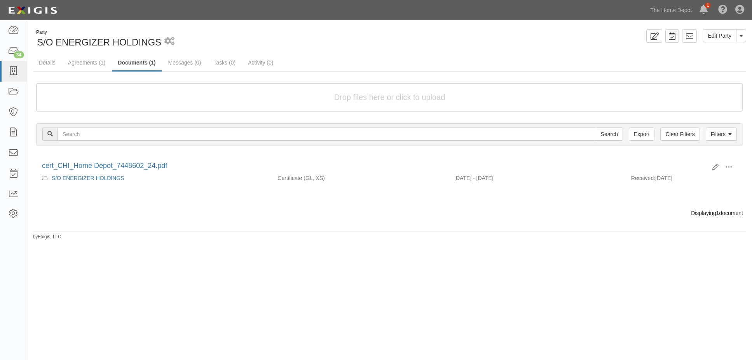
click at [303, 108] on form "Drop files here or click to upload" at bounding box center [389, 97] width 707 height 28
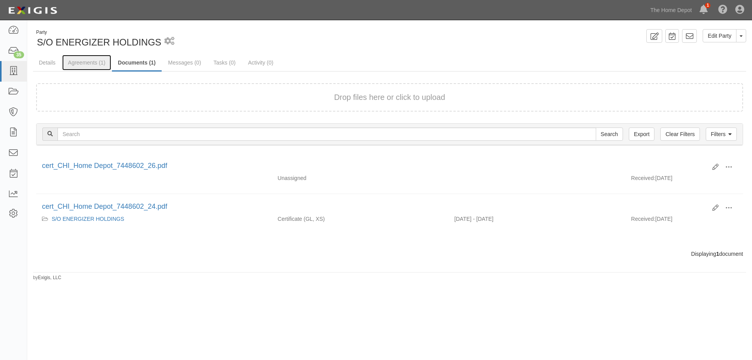
click at [89, 61] on link "Agreements (1)" at bounding box center [86, 63] width 49 height 16
click at [94, 61] on link "Agreements (1)" at bounding box center [86, 63] width 49 height 16
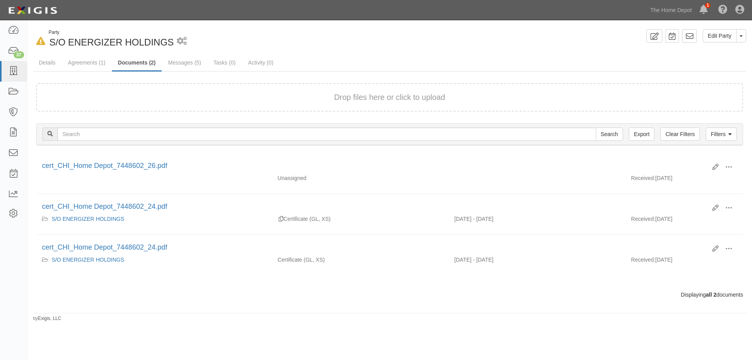
click at [570, 39] on div "Edit Party Toggle Party Dropdown View Audit Trail Archive Party Delete Party Se…" at bounding box center [571, 36] width 363 height 14
click at [591, 38] on div "Edit Party Toggle Party Dropdown View Audit Trail Archive Party Delete Party Se…" at bounding box center [571, 36] width 363 height 14
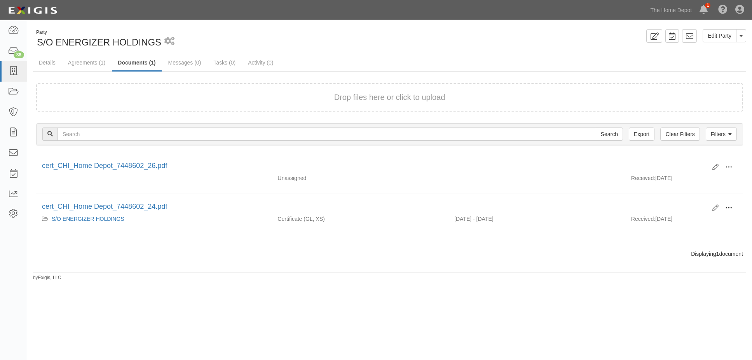
click at [730, 208] on span at bounding box center [728, 208] width 7 height 7
click at [674, 218] on link "View" at bounding box center [691, 219] width 61 height 14
click at [713, 166] on icon at bounding box center [716, 167] width 6 height 6
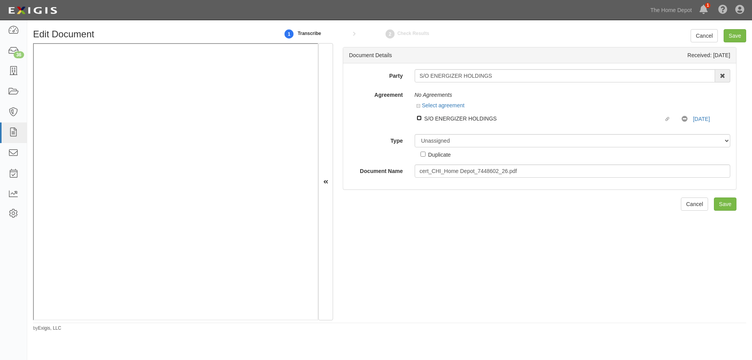
click at [419, 118] on input "Linked agreement S/O ENERGIZER HOLDINGS Linked agreement" at bounding box center [419, 117] width 5 height 5
checkbox input "true"
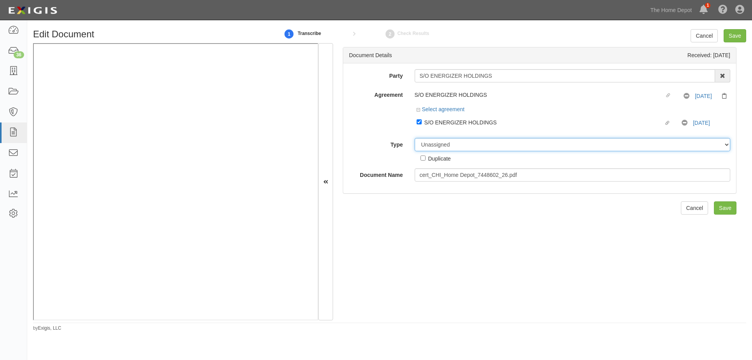
click at [485, 143] on select "Unassigned Binder Cancellation Notice Certificate Contract Endorsement Insuranc…" at bounding box center [573, 144] width 316 height 13
select select "CertificateDetail"
click at [415, 138] on select "Unassigned Binder Cancellation Notice Certificate Contract Endorsement Insuranc…" at bounding box center [573, 144] width 316 height 13
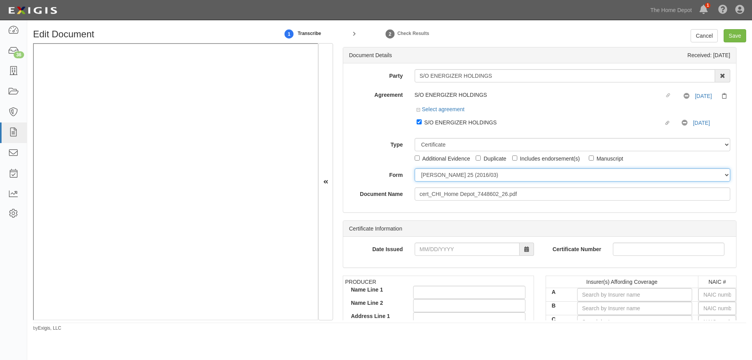
click at [475, 177] on select "ACORD 25 (2016/03) ACORD 101 ACORD 855 NY (2014/05) General" at bounding box center [573, 174] width 316 height 13
select select "GeneralFormDetail"
click at [415, 168] on select "ACORD 25 (2016/03) ACORD 101 ACORD 855 NY (2014/05) General" at bounding box center [573, 174] width 316 height 13
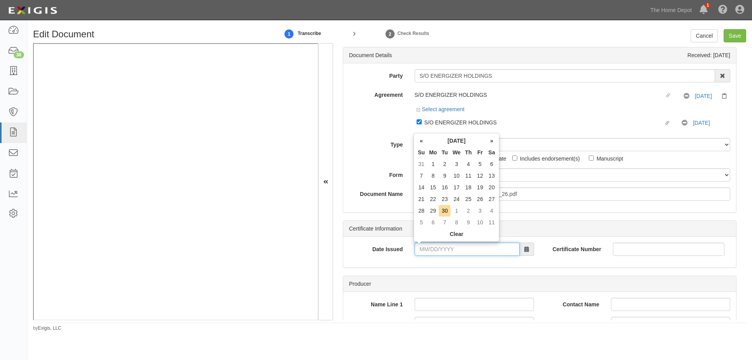
click at [421, 247] on input "Date Issued" at bounding box center [467, 249] width 105 height 13
click at [444, 205] on td "30" at bounding box center [445, 211] width 12 height 12
type input "09/30/2025"
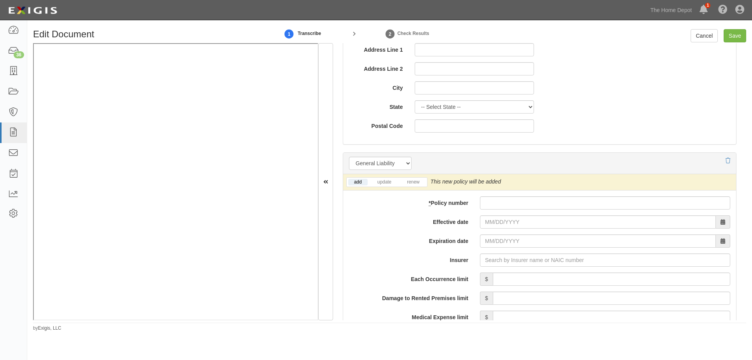
scroll to position [467, 0]
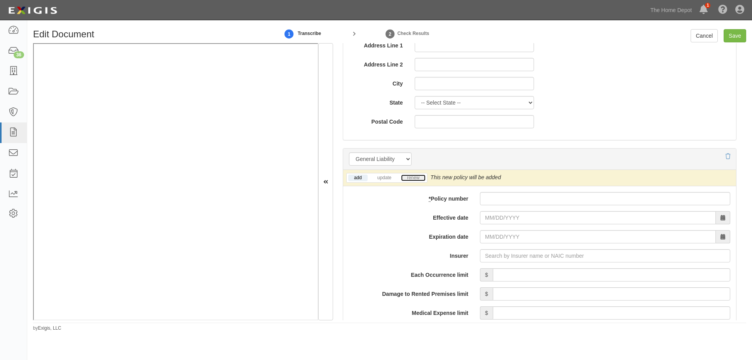
click at [415, 180] on link "renew" at bounding box center [413, 178] width 24 height 7
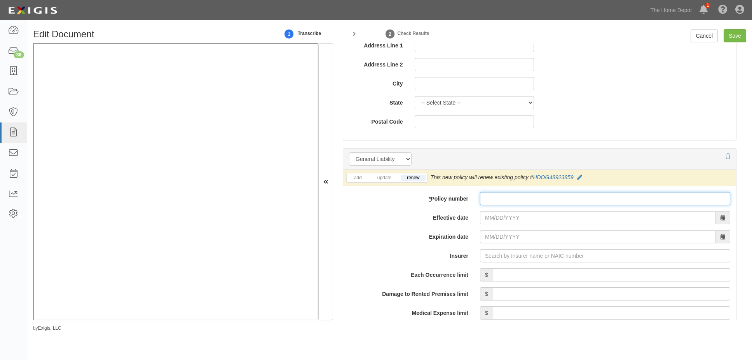
click at [505, 198] on input "* Policy number" at bounding box center [605, 198] width 250 height 13
click at [491, 198] on input "* Policy number" at bounding box center [605, 198] width 250 height 13
paste input "HDOG49361671"
type input "HDOG49361671"
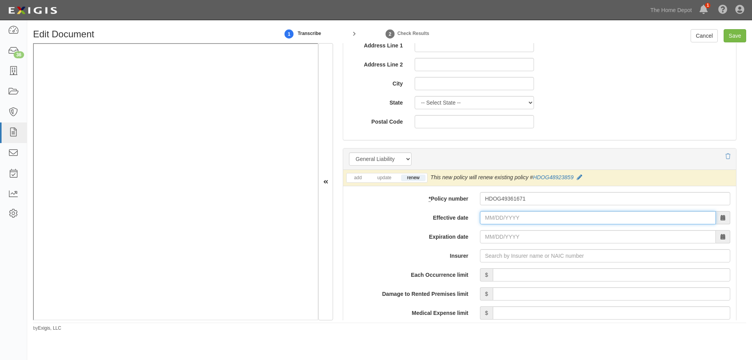
click at [488, 219] on input "Effective date" at bounding box center [598, 217] width 236 height 13
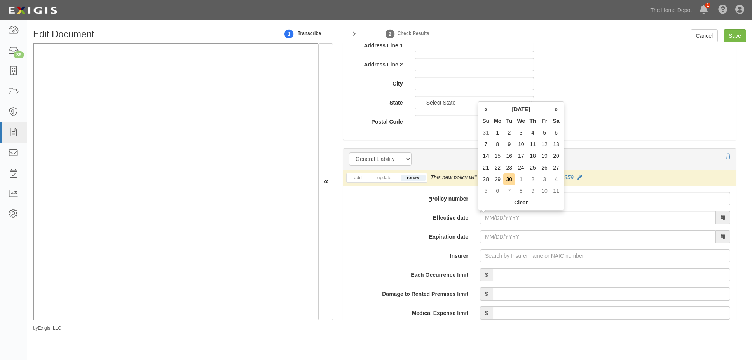
click at [520, 177] on td "1" at bounding box center [521, 179] width 12 height 12
type input "[DATE]"
type input "10/01/2026"
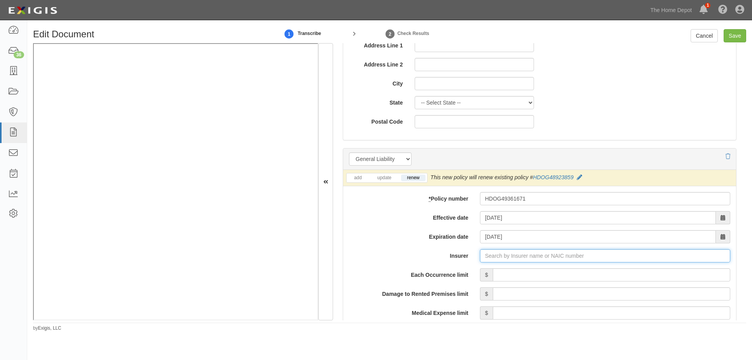
click at [493, 257] on input "Insurer" at bounding box center [605, 255] width 250 height 13
type input "21st Century Advantage Insurance Company (25232) NR Rating"
type input "2"
click at [482, 273] on div "ACE American Insurance Company ( 22667 ) A++ XV Rating" at bounding box center [509, 271] width 159 height 10
type input "ACE American Insurance Company (22667) A++ XV Rating"
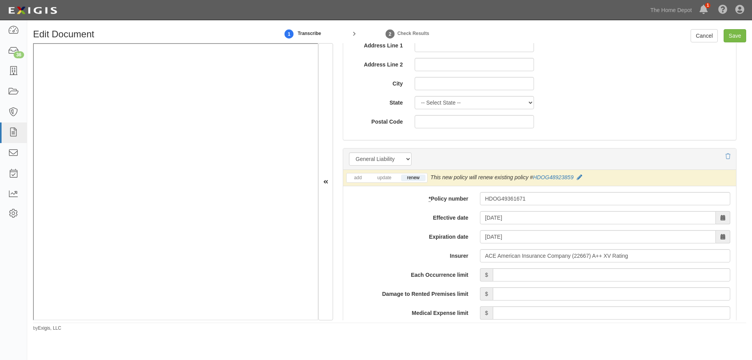
click at [594, 274] on input "Each Occurrence limit" at bounding box center [612, 274] width 238 height 13
type input "2,000,000"
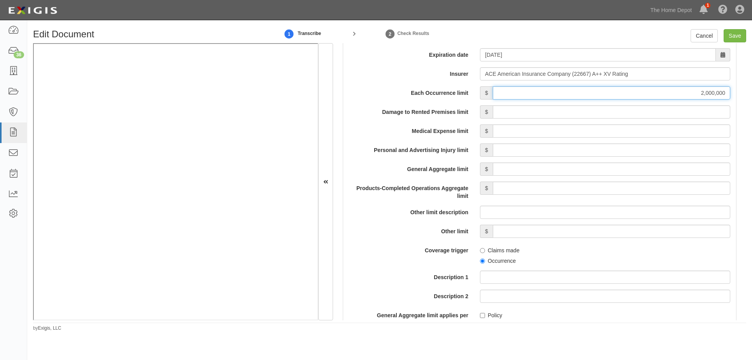
scroll to position [661, 0]
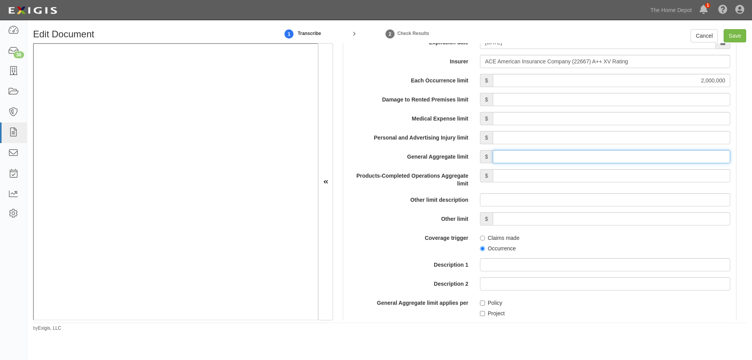
click at [530, 152] on input "General Aggregate limit" at bounding box center [612, 156] width 238 height 13
type input "4,000,000"
click at [637, 176] on input "Products-Completed Operations Aggregate limit" at bounding box center [612, 175] width 238 height 13
type input "4,000,000"
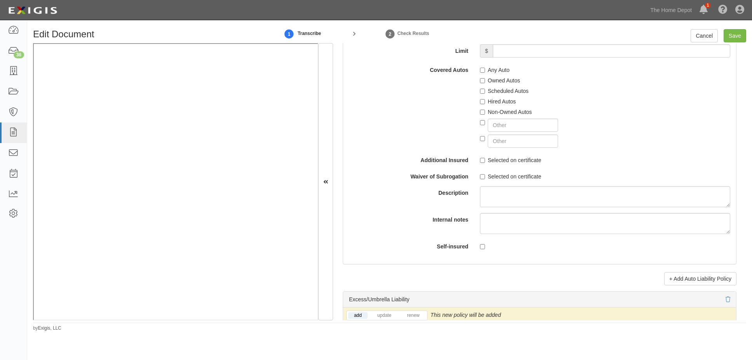
scroll to position [1400, 0]
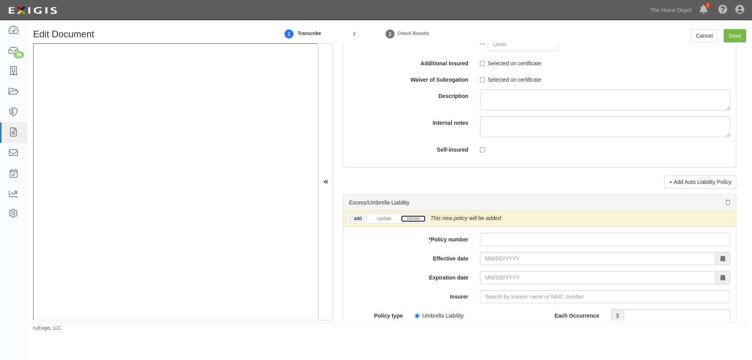
click at [412, 217] on link "renew" at bounding box center [413, 218] width 24 height 7
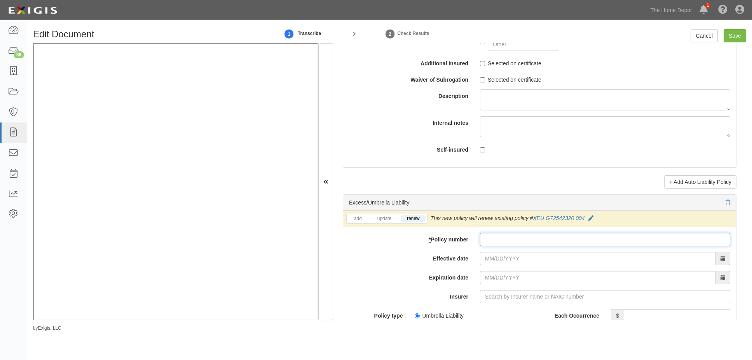
click at [511, 237] on input "* Policy number" at bounding box center [605, 239] width 250 height 13
paste input "XEU G72542320 005"
type input "XEU G72542320 005"
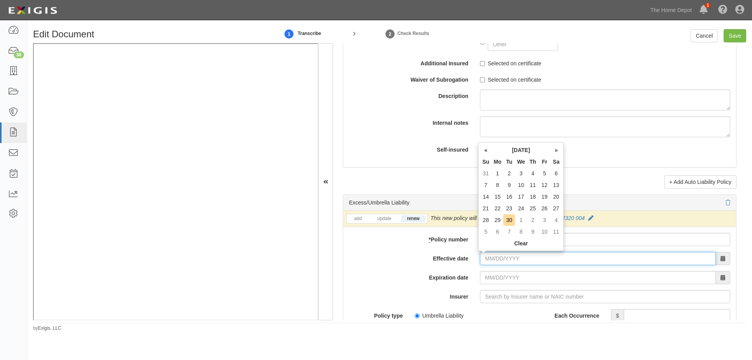
click at [485, 263] on input "Effective date" at bounding box center [598, 258] width 236 height 13
click at [516, 217] on td "1" at bounding box center [521, 220] width 12 height 12
type input "[DATE]"
type input "10/01/2026"
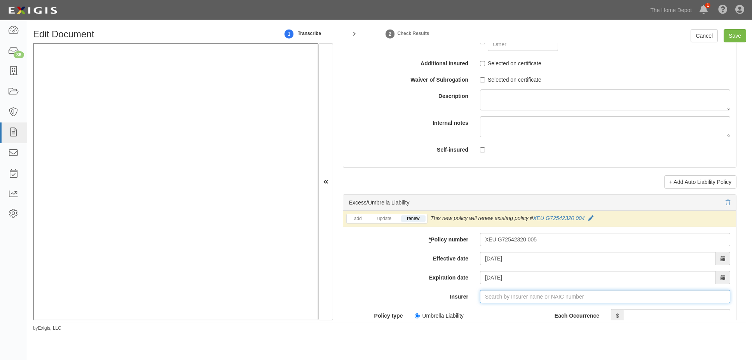
click at [488, 298] on input "Insurer" at bounding box center [605, 296] width 250 height 13
type input "21st Century Advantage Insurance Company (25232) NR Rating"
type input "2"
click at [488, 313] on div "ACE Property and Casualty Insurance Co ( 20699 ) A++ XV Rating" at bounding box center [516, 311] width 173 height 10
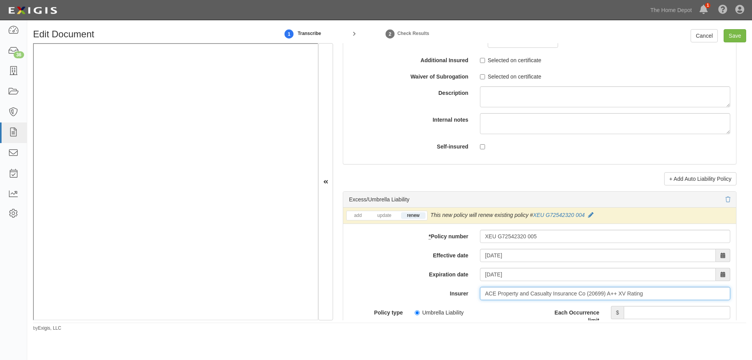
scroll to position [1477, 0]
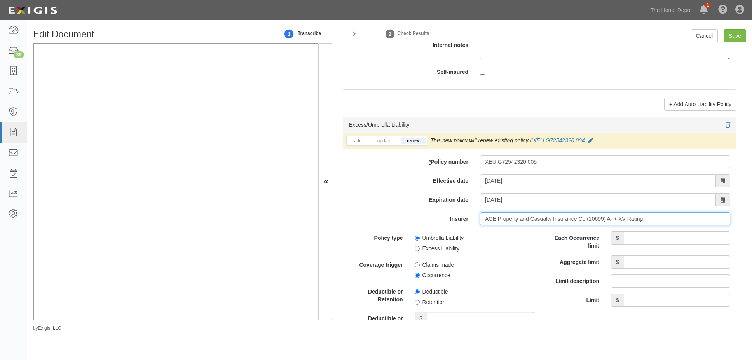
type input "ACE Property and Casualty Insurance Co (20699) A++ XV Rating"
click at [654, 238] on input "Each Occurrence limit" at bounding box center [677, 237] width 107 height 13
type input "5,000,000"
click at [652, 260] on input "Aggregate limit" at bounding box center [677, 261] width 107 height 13
type input "5,000,000"
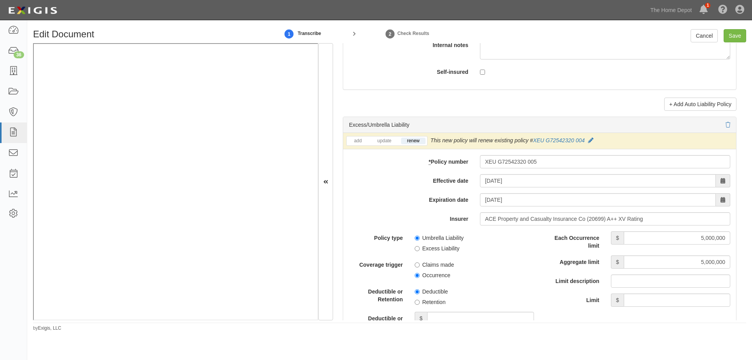
click at [498, 268] on div "Claims made Occurrence" at bounding box center [474, 268] width 131 height 21
click at [735, 37] on input "Save" at bounding box center [735, 35] width 23 height 13
type input "2000000"
type input "4000000"
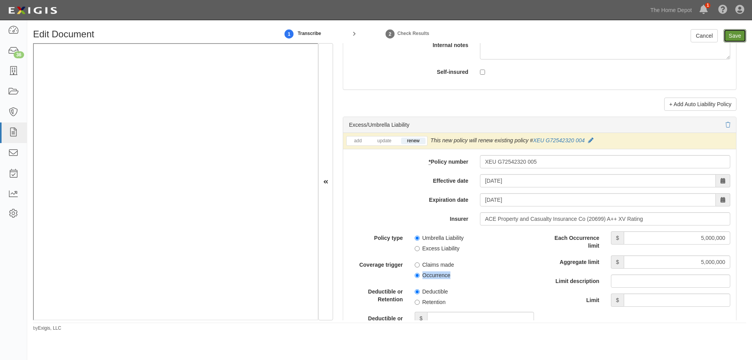
type input "5000000"
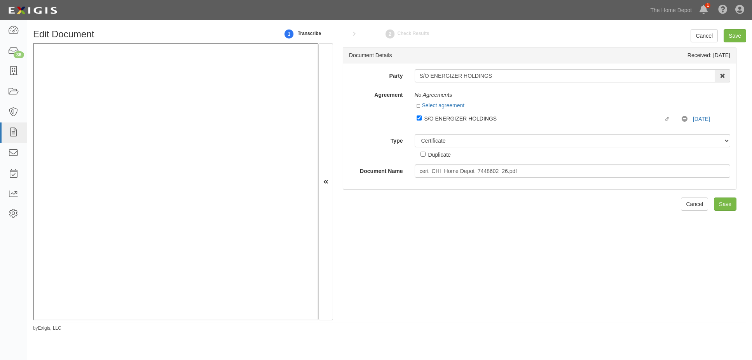
select select "CertificateDetail"
click at [722, 200] on input "Save" at bounding box center [725, 204] width 23 height 13
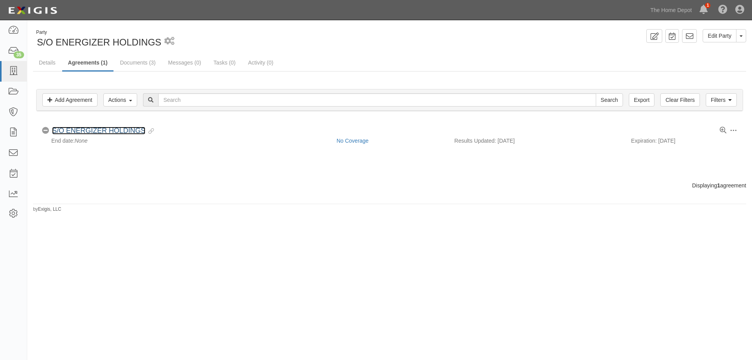
click at [123, 129] on link "S/O ENERGIZER HOLDINGS" at bounding box center [98, 131] width 93 height 8
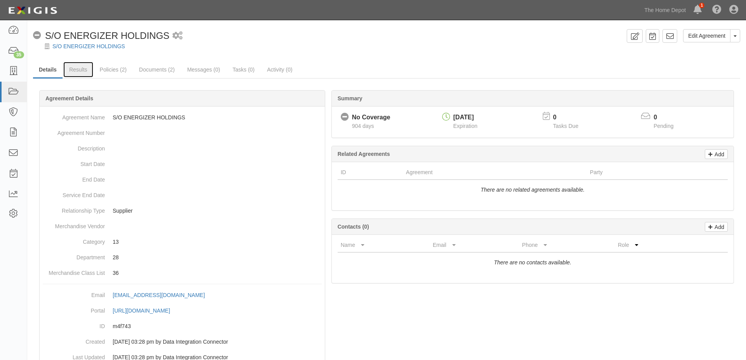
click at [81, 69] on link "Results" at bounding box center [78, 70] width 30 height 16
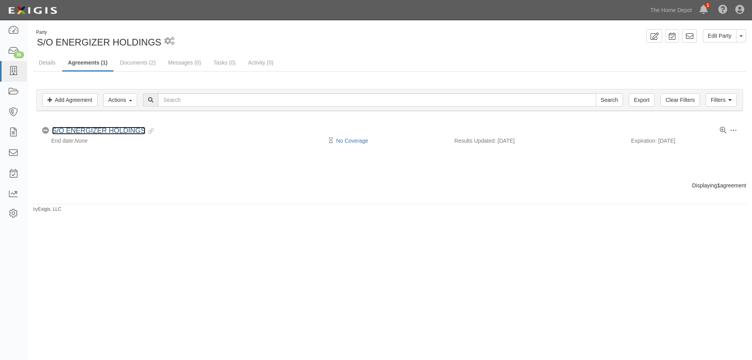
click at [79, 132] on link "S/O ENERGIZER HOLDINGS" at bounding box center [98, 131] width 93 height 8
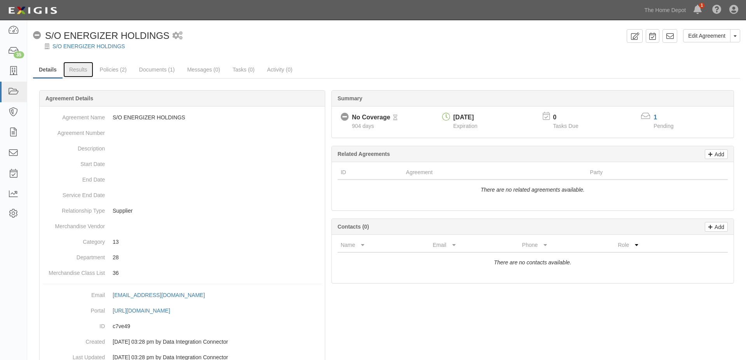
click at [80, 68] on link "Results" at bounding box center [78, 70] width 30 height 16
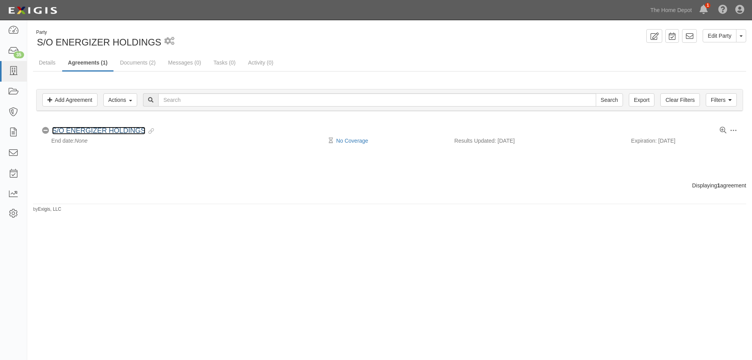
click at [81, 131] on link "S/O ENERGIZER HOLDINGS" at bounding box center [98, 131] width 93 height 8
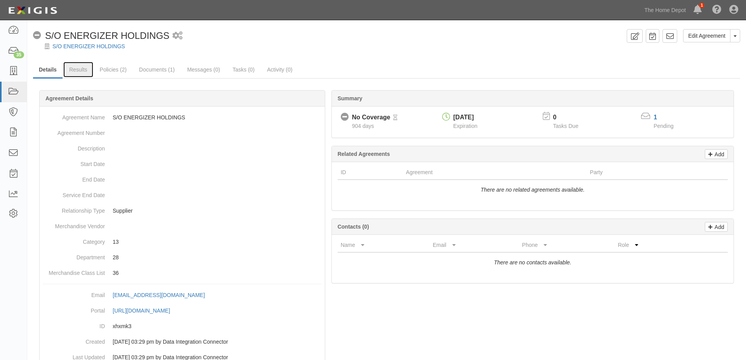
click at [84, 71] on link "Results" at bounding box center [78, 70] width 30 height 16
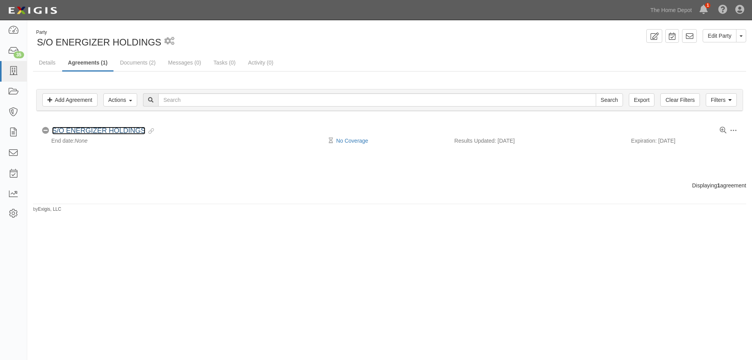
click at [101, 128] on link "S/O ENERGIZER HOLDINGS" at bounding box center [98, 131] width 93 height 8
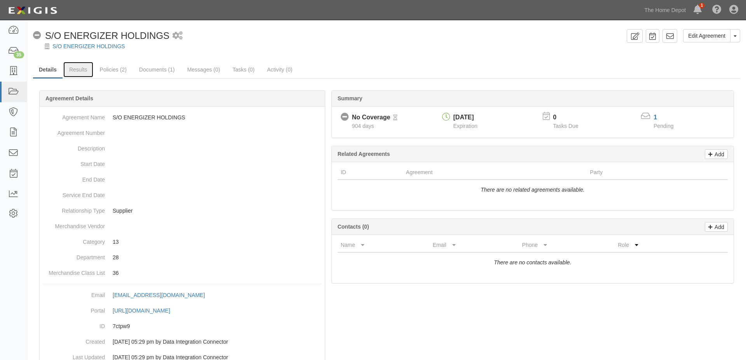
click at [84, 74] on link "Results" at bounding box center [78, 70] width 30 height 16
